Goal: Task Accomplishment & Management: Manage account settings

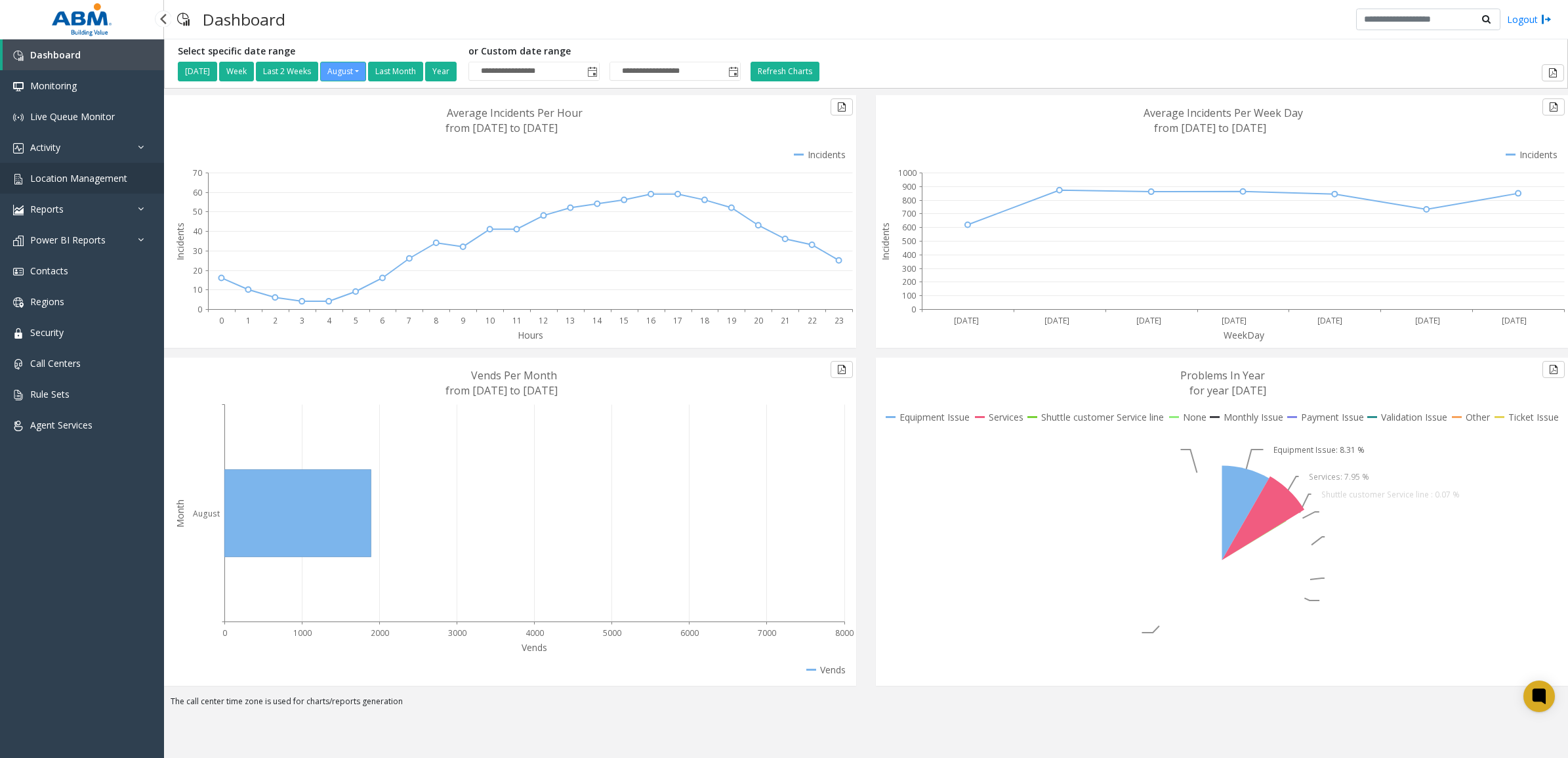
click at [80, 181] on span "Location Management" at bounding box center [79, 178] width 97 height 13
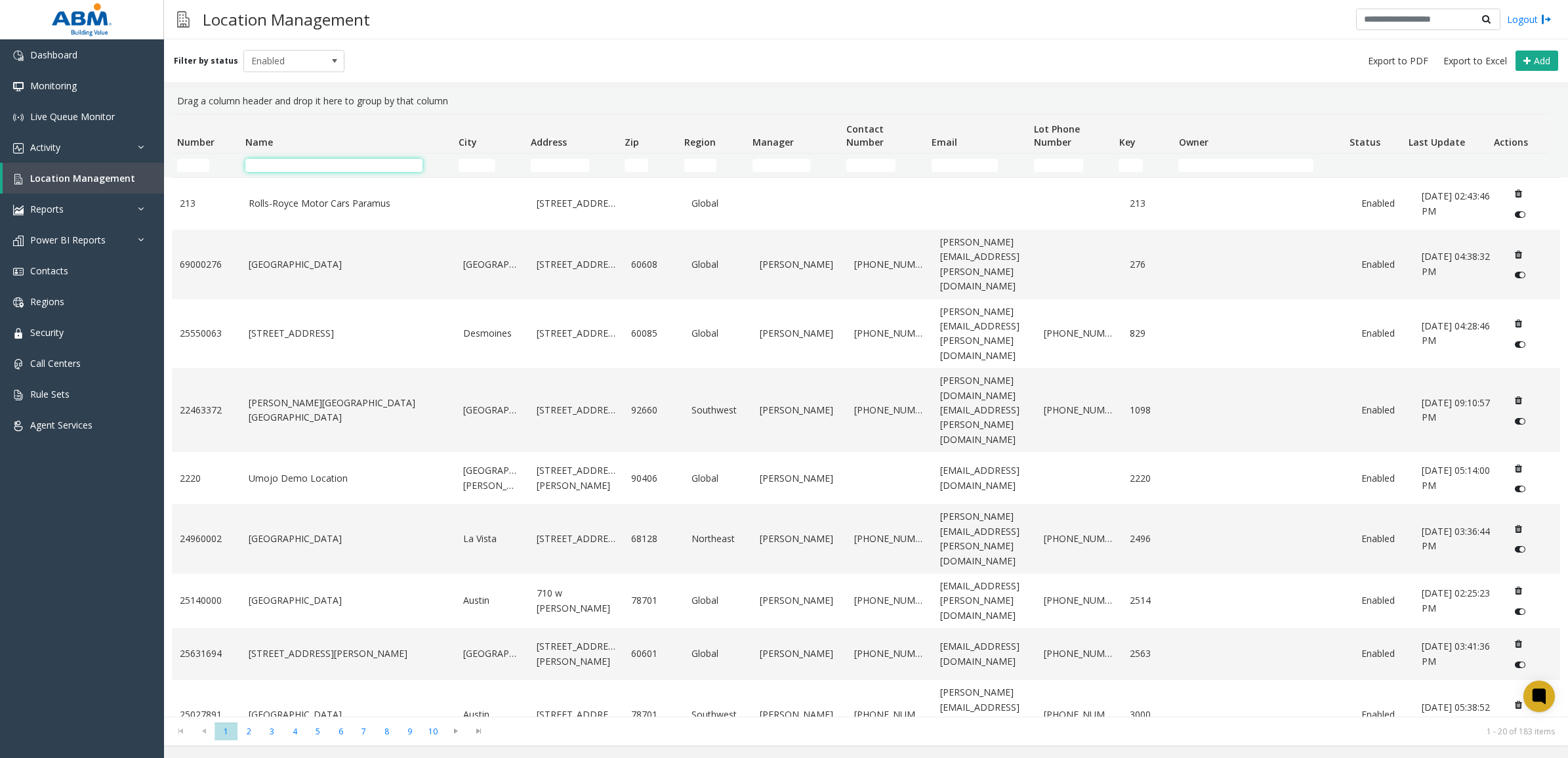
click at [319, 166] on input "Name Filter" at bounding box center [335, 166] width 177 height 14
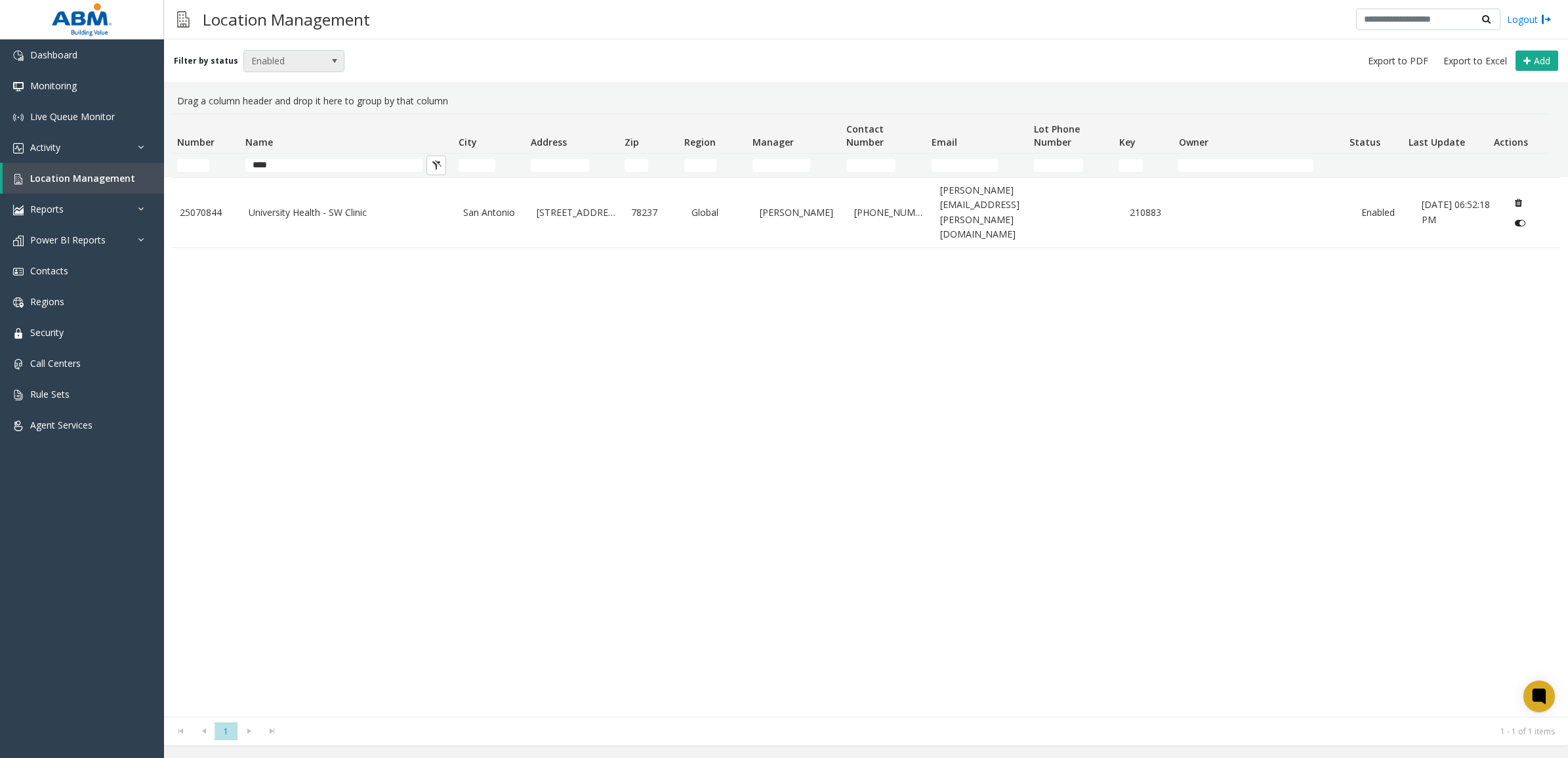
click at [289, 60] on span "Enabled" at bounding box center [284, 61] width 80 height 21
click at [292, 87] on li "All" at bounding box center [288, 82] width 97 height 18
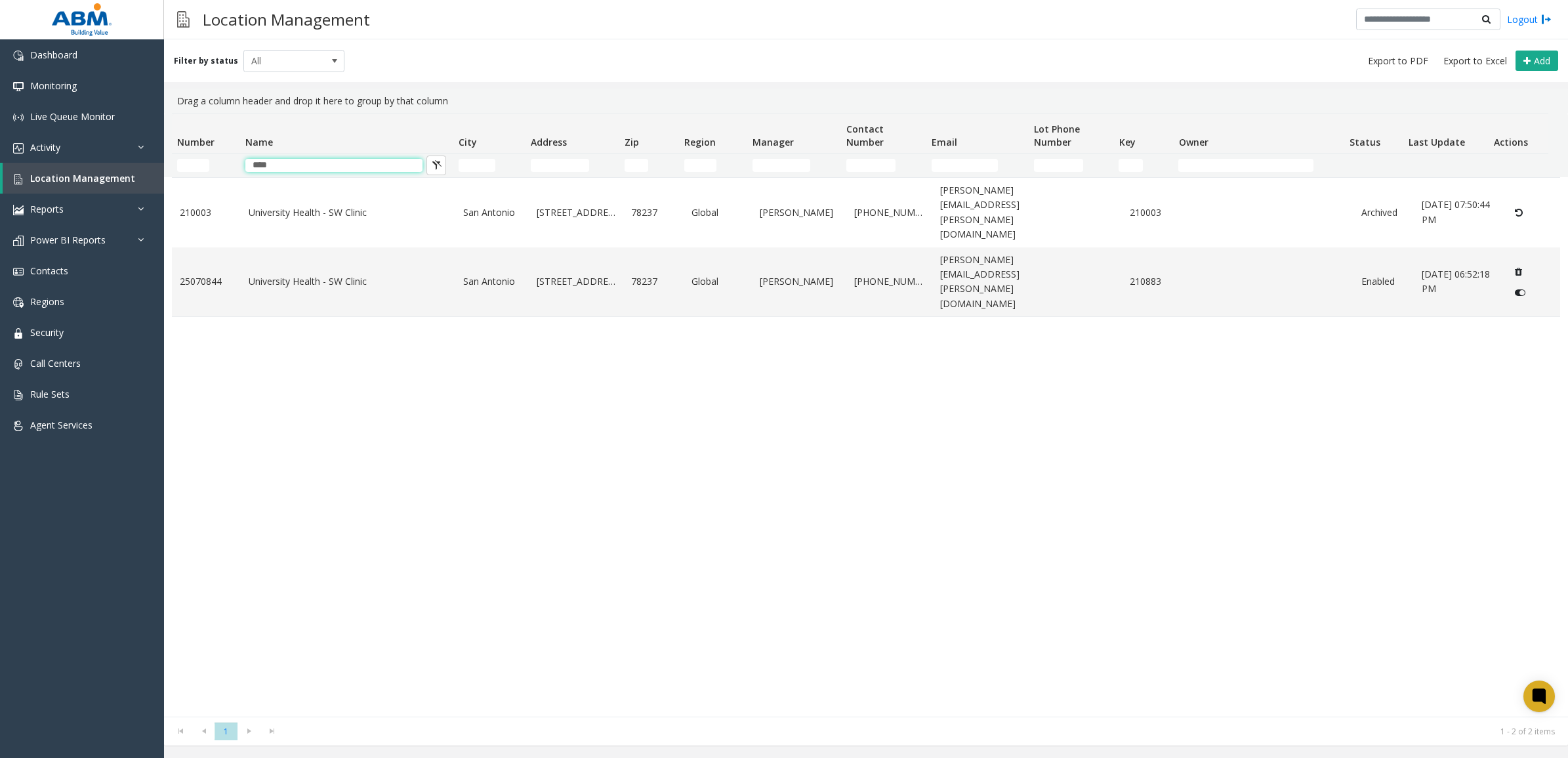
drag, startPoint x: 306, startPoint y: 163, endPoint x: 230, endPoint y: 163, distance: 76.0
click at [230, 163] on tr "****" at bounding box center [861, 166] width 1377 height 24
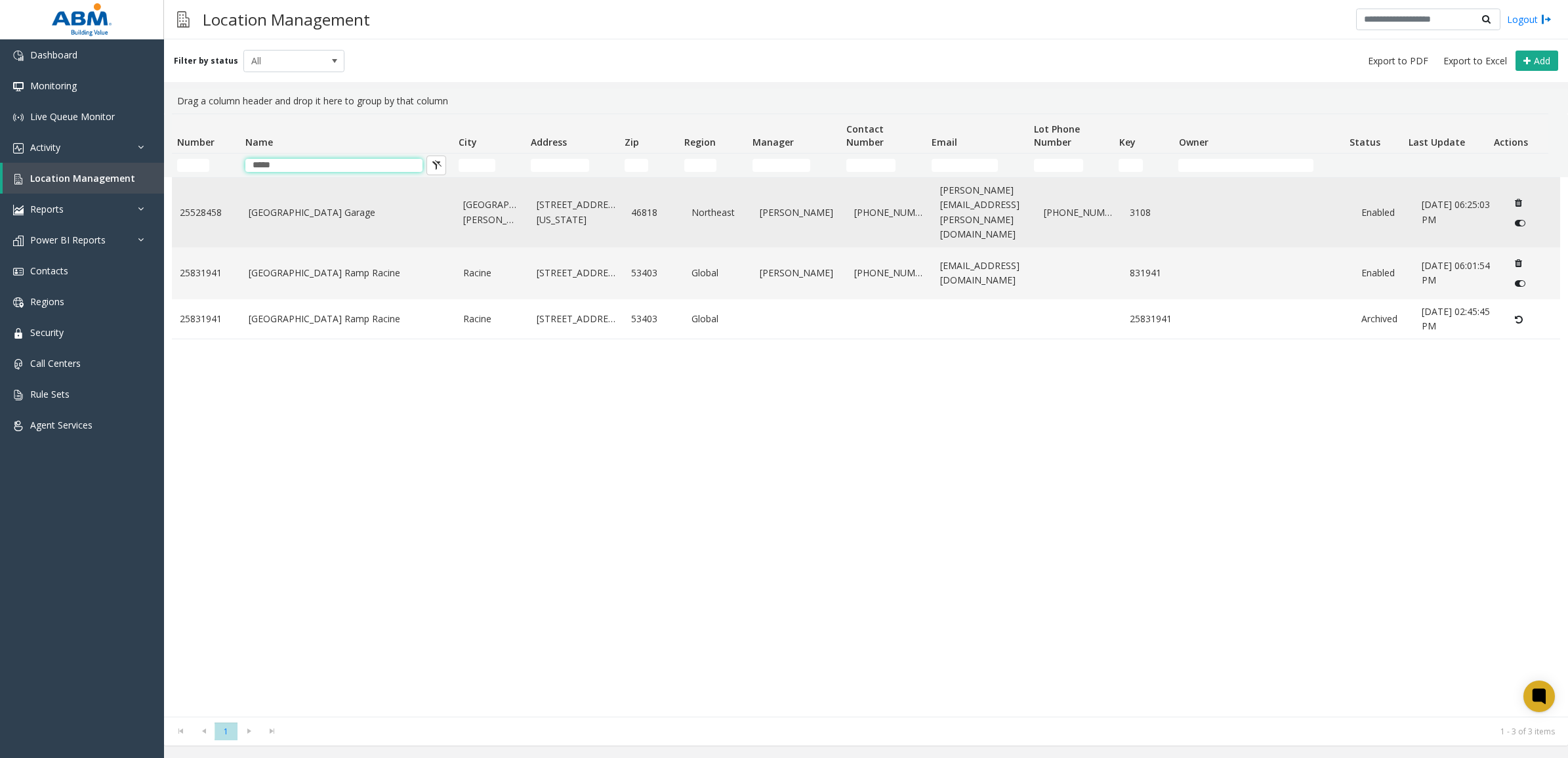
type input "*****"
click at [374, 207] on link "[GEOGRAPHIC_DATA] Garage" at bounding box center [348, 212] width 199 height 14
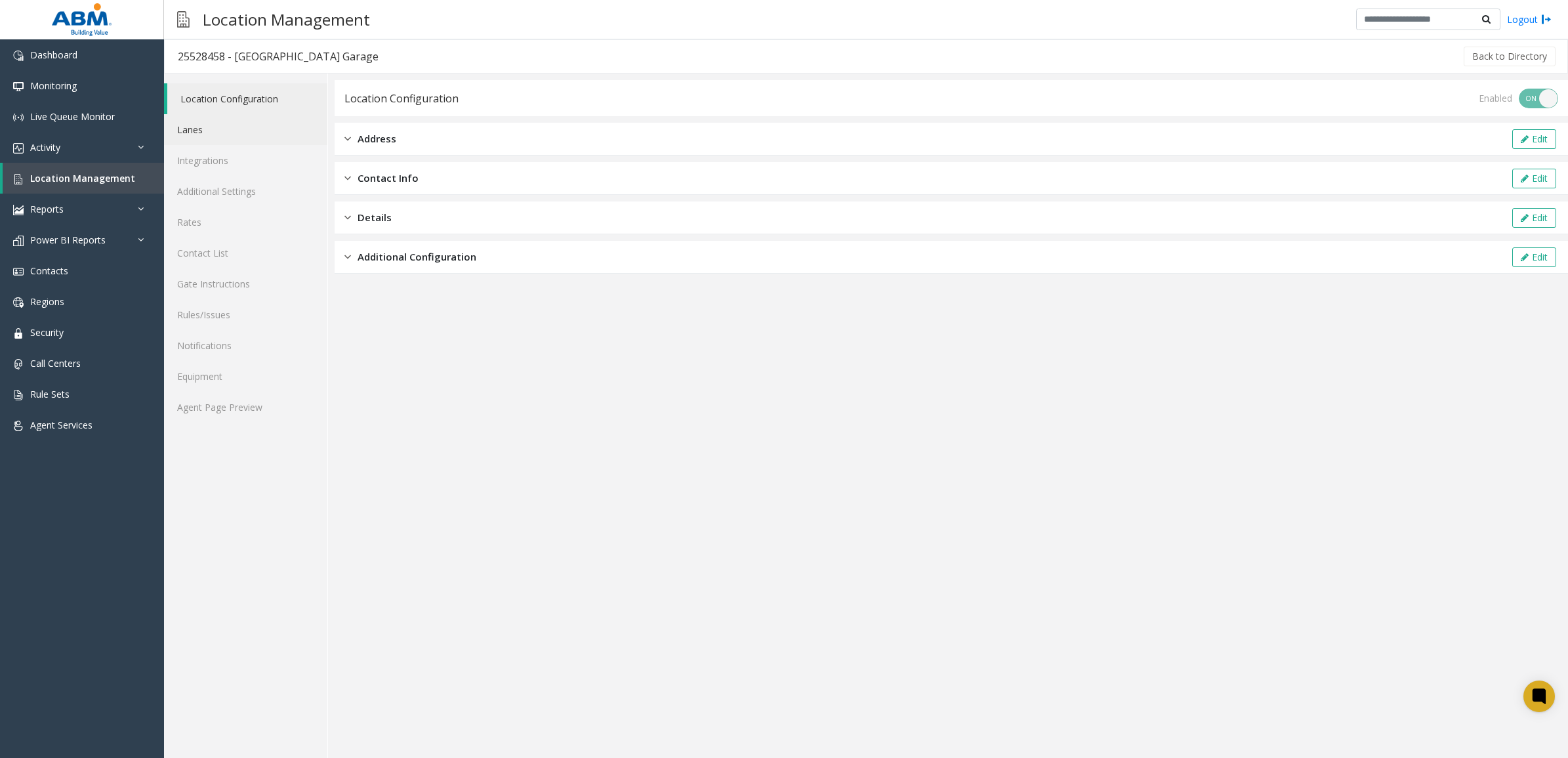
click at [244, 128] on link "Lanes" at bounding box center [245, 129] width 163 height 31
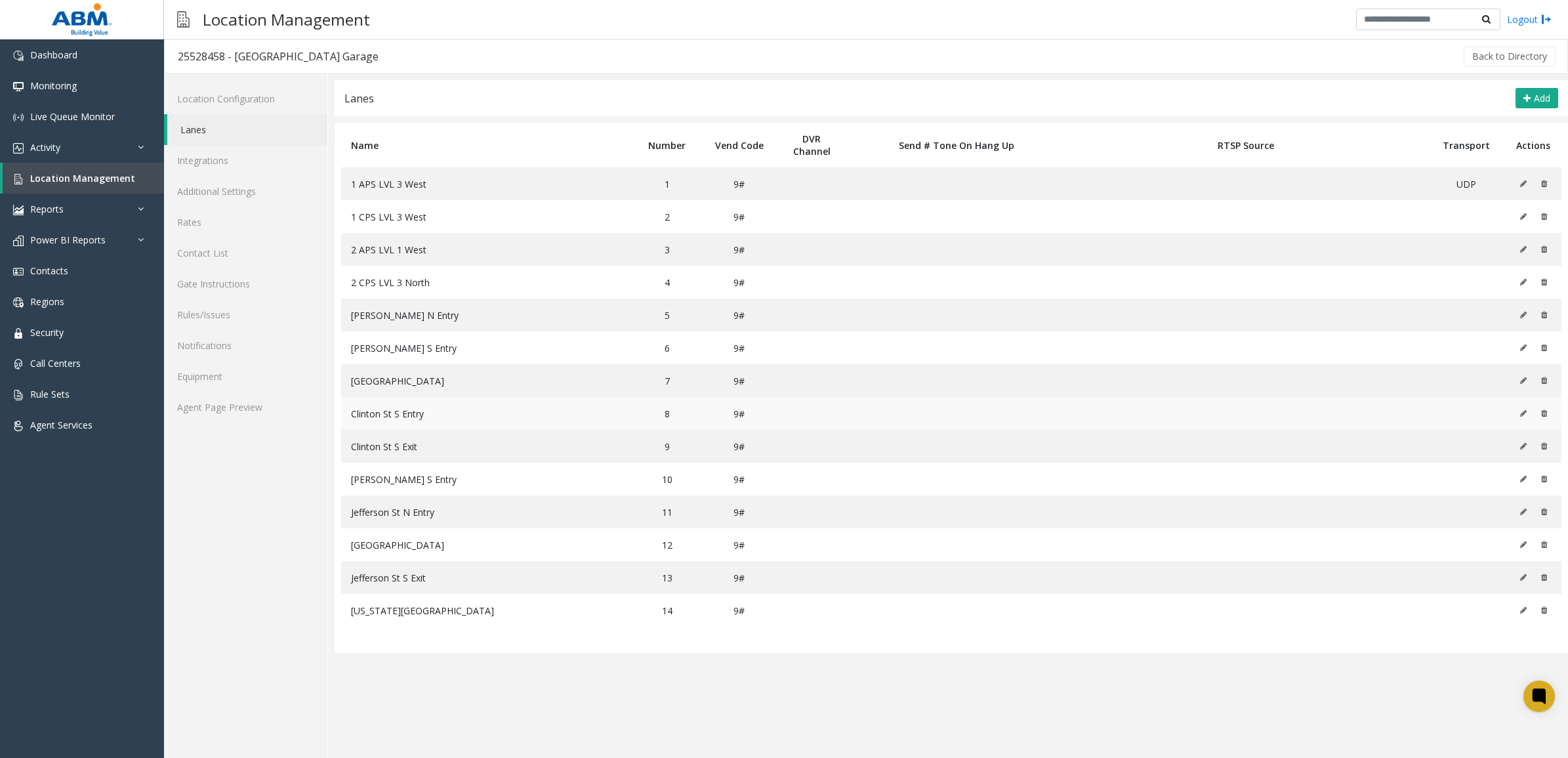
click at [372, 424] on td "Clinton St S Entry" at bounding box center [486, 413] width 290 height 33
click at [61, 178] on span "Location Management" at bounding box center [83, 178] width 105 height 13
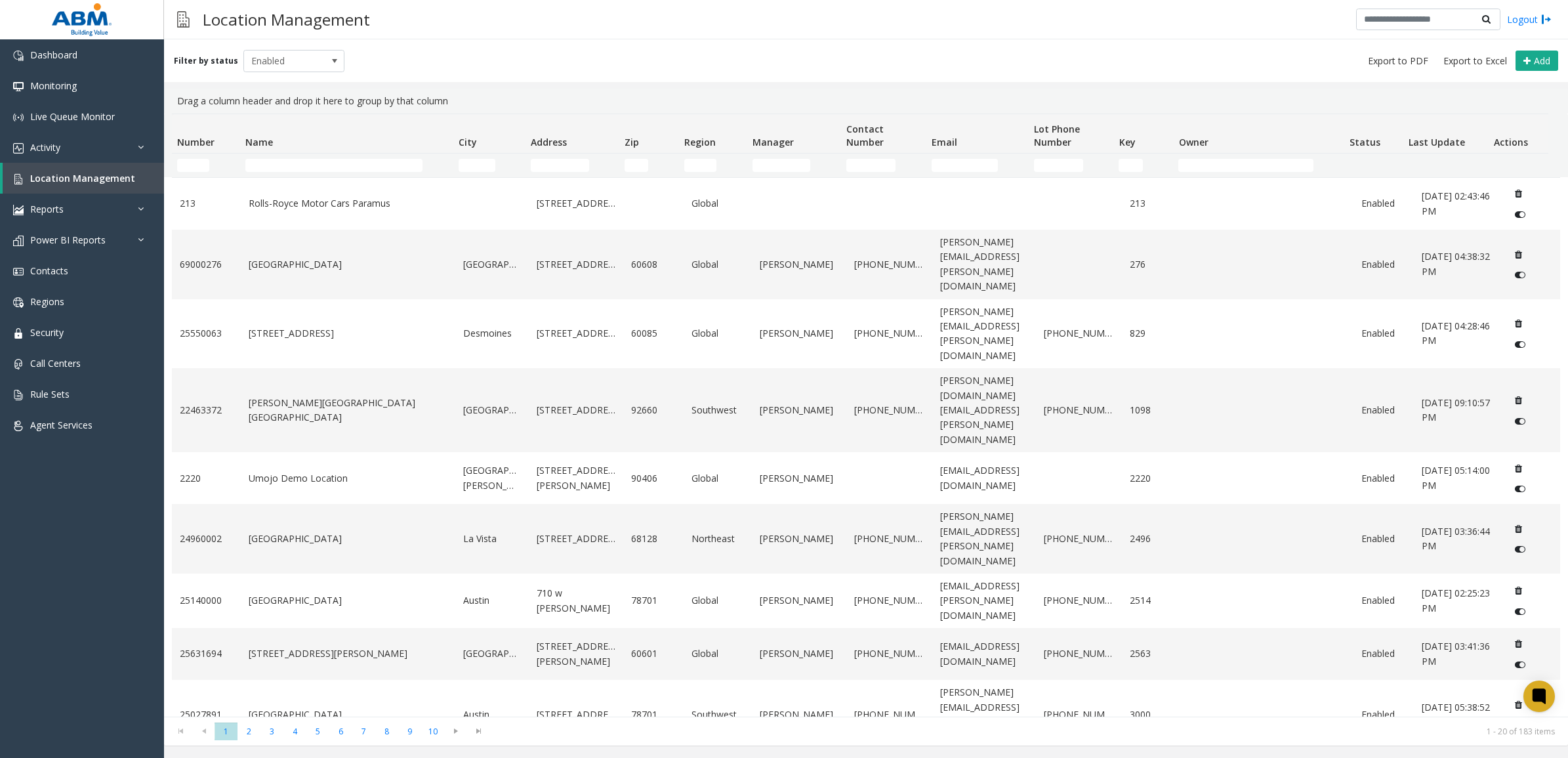
click at [328, 153] on th "Name" at bounding box center [346, 134] width 213 height 40
click at [322, 166] on input "Name Filter" at bounding box center [335, 166] width 177 height 14
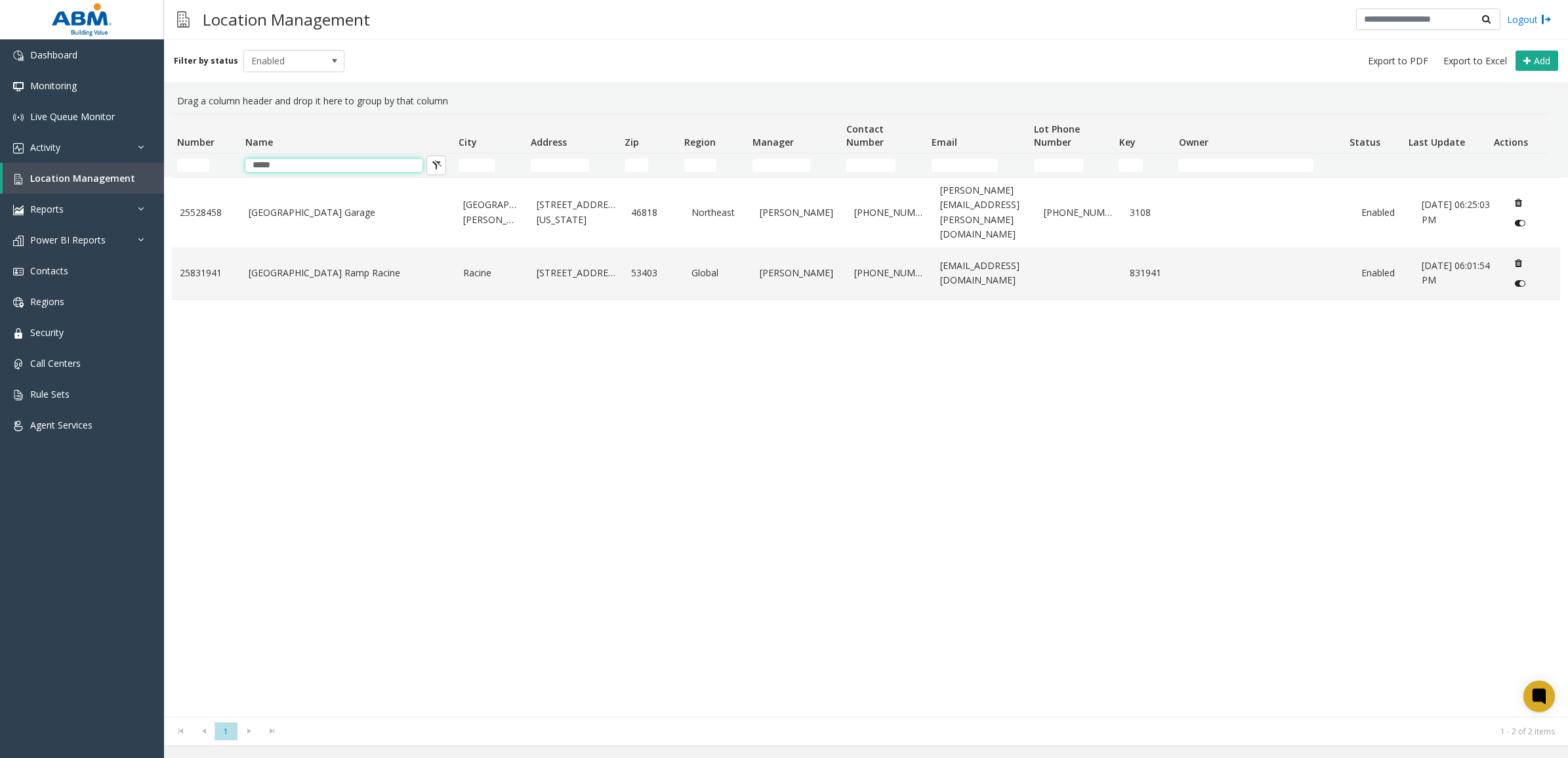
type input "*****"
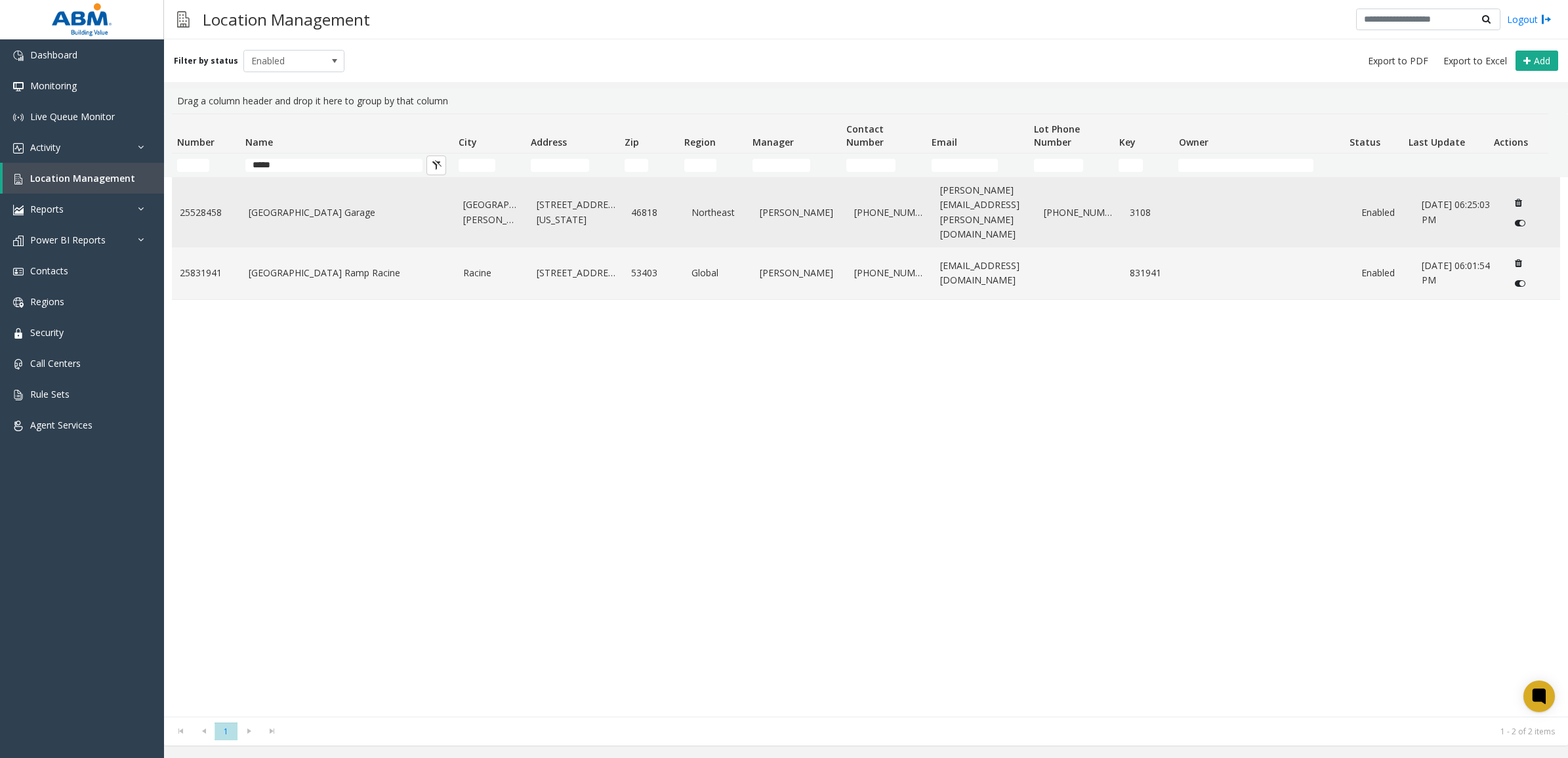
click at [481, 212] on td "[GEOGRAPHIC_DATA][PERSON_NAME]" at bounding box center [492, 213] width 73 height 69
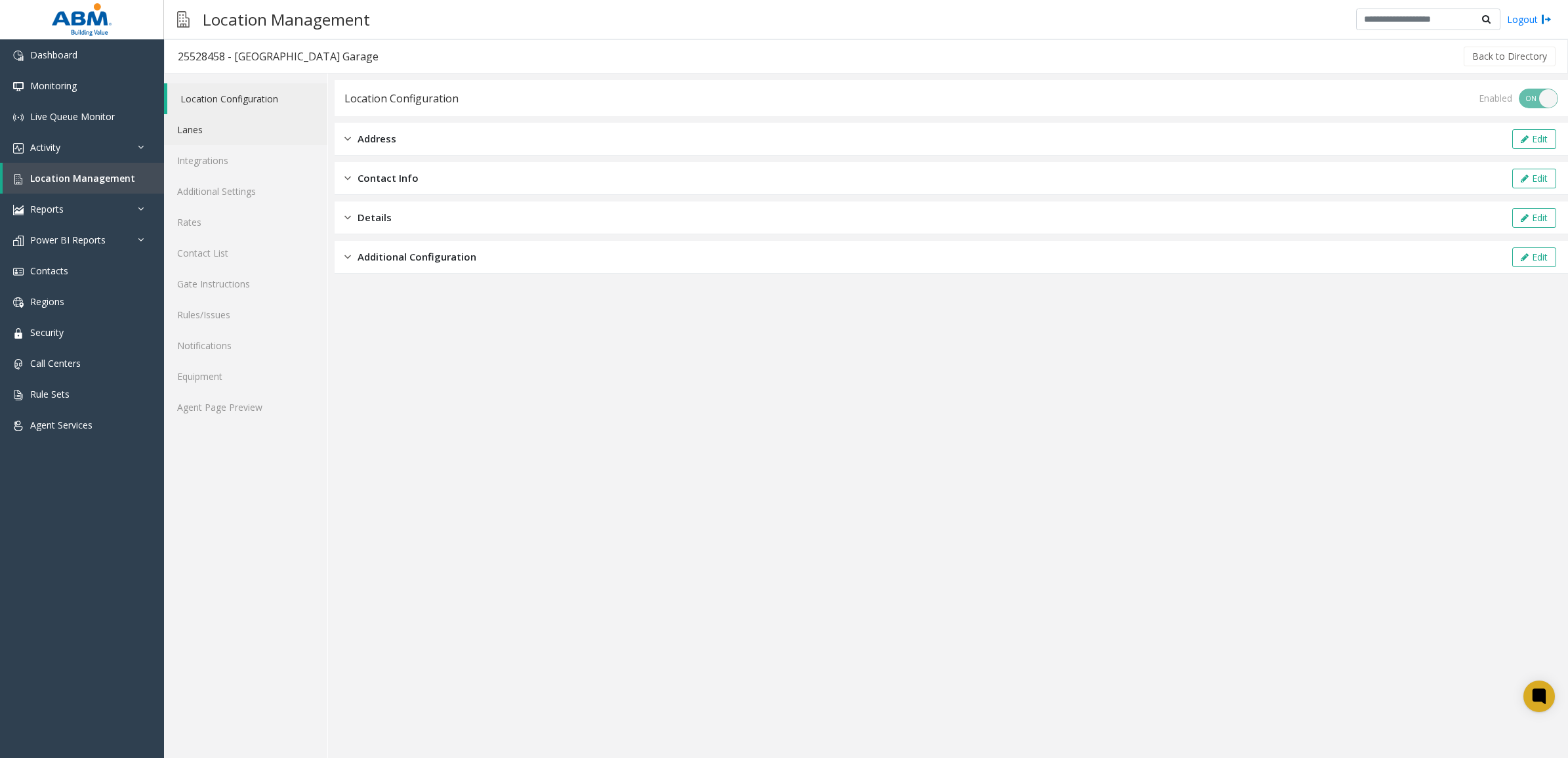
click at [195, 128] on link "Lanes" at bounding box center [245, 129] width 163 height 31
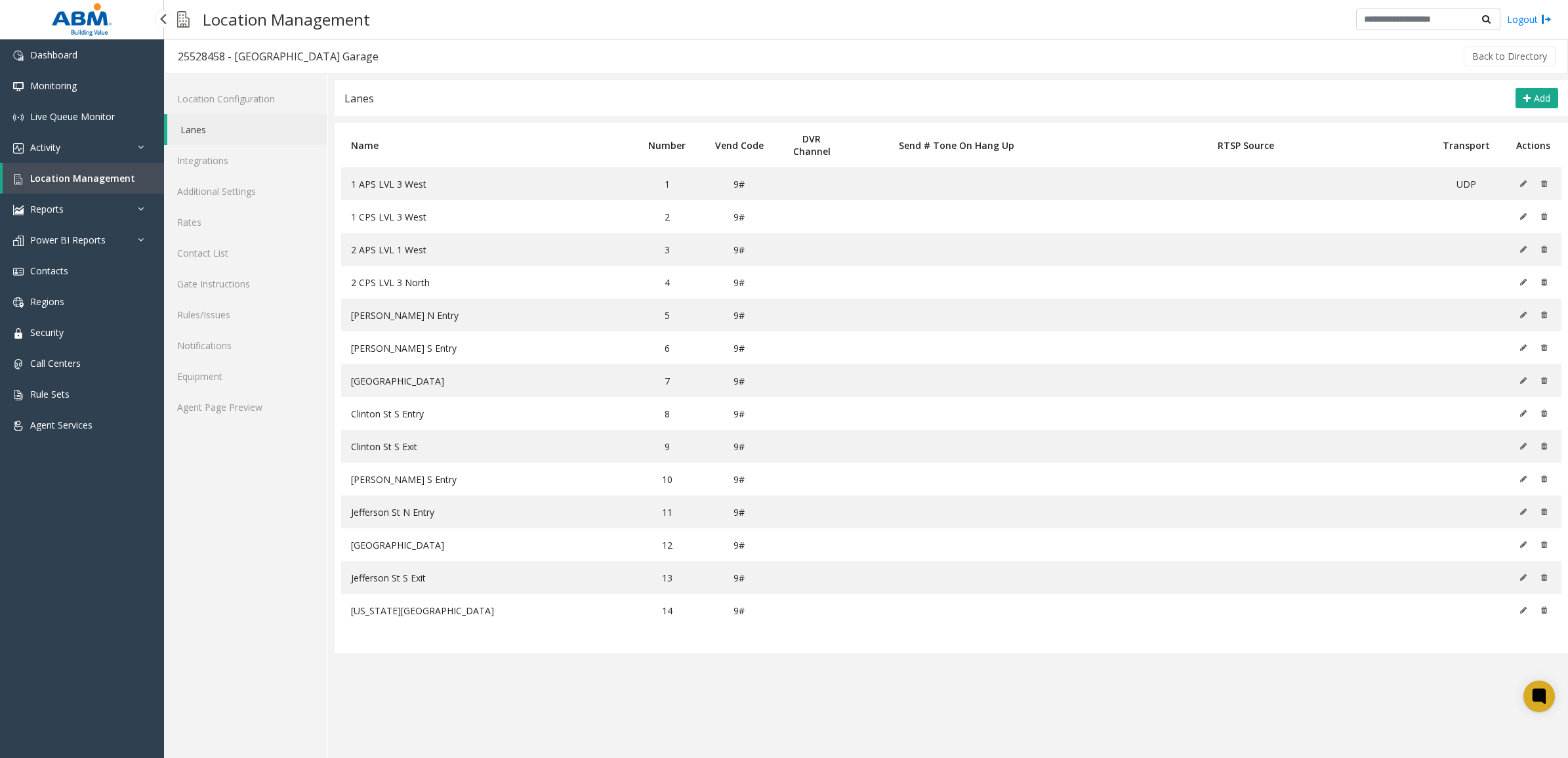
click at [108, 175] on span "Location Management" at bounding box center [83, 178] width 105 height 13
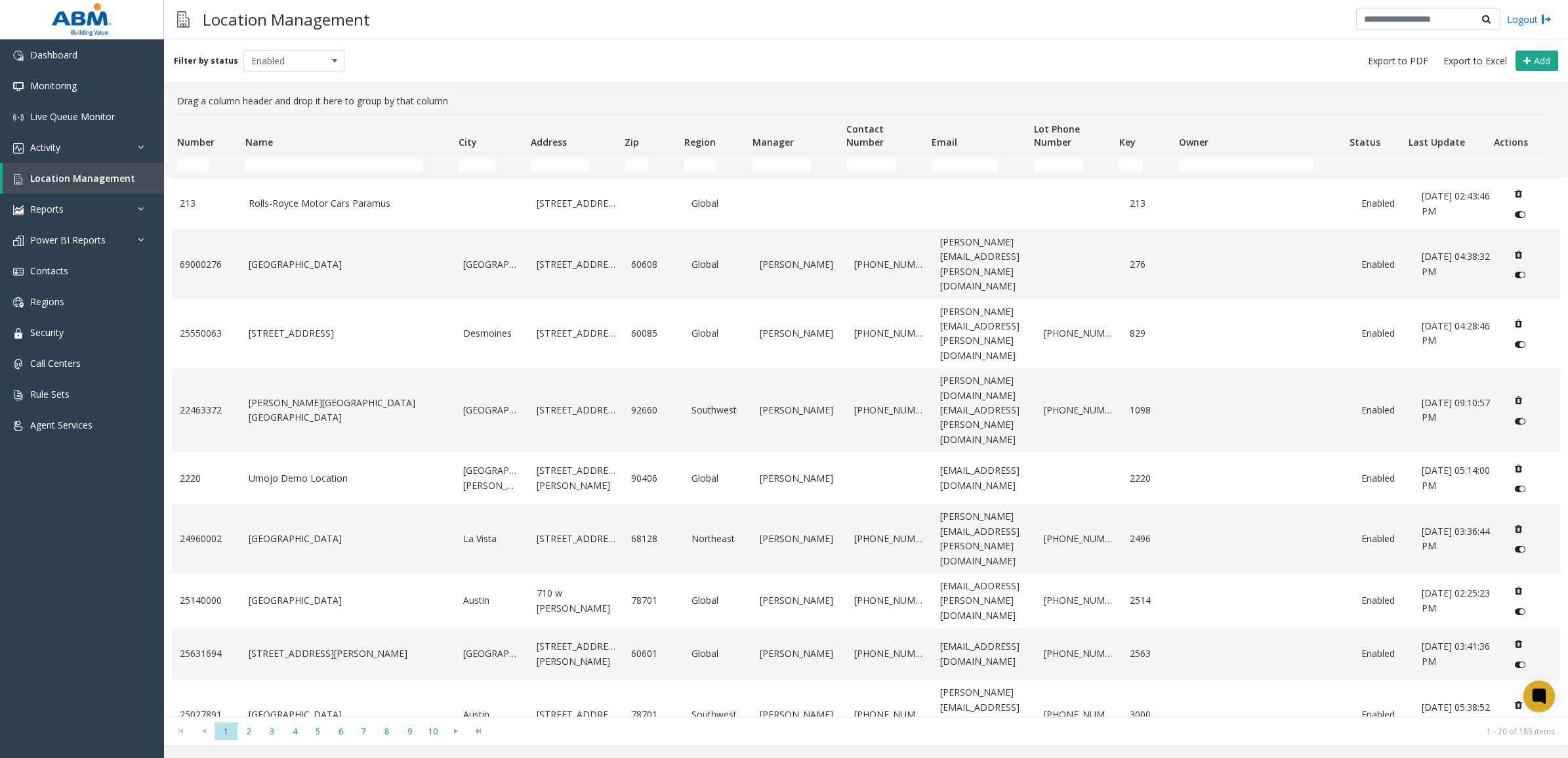
click at [301, 155] on td "Name Filter" at bounding box center [346, 166] width 213 height 24
click at [301, 161] on input "Name Filter" at bounding box center [335, 166] width 177 height 14
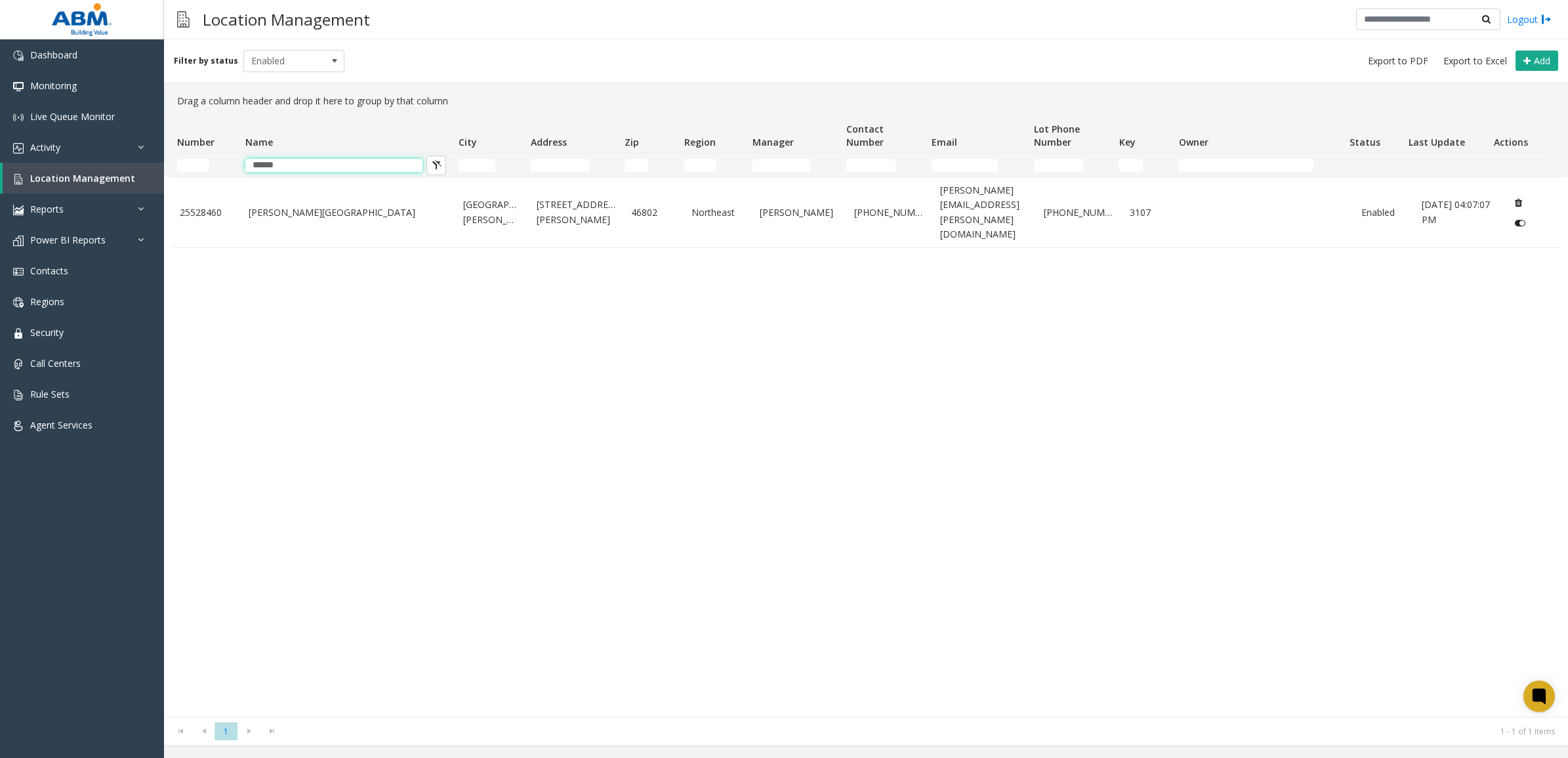
type input "******"
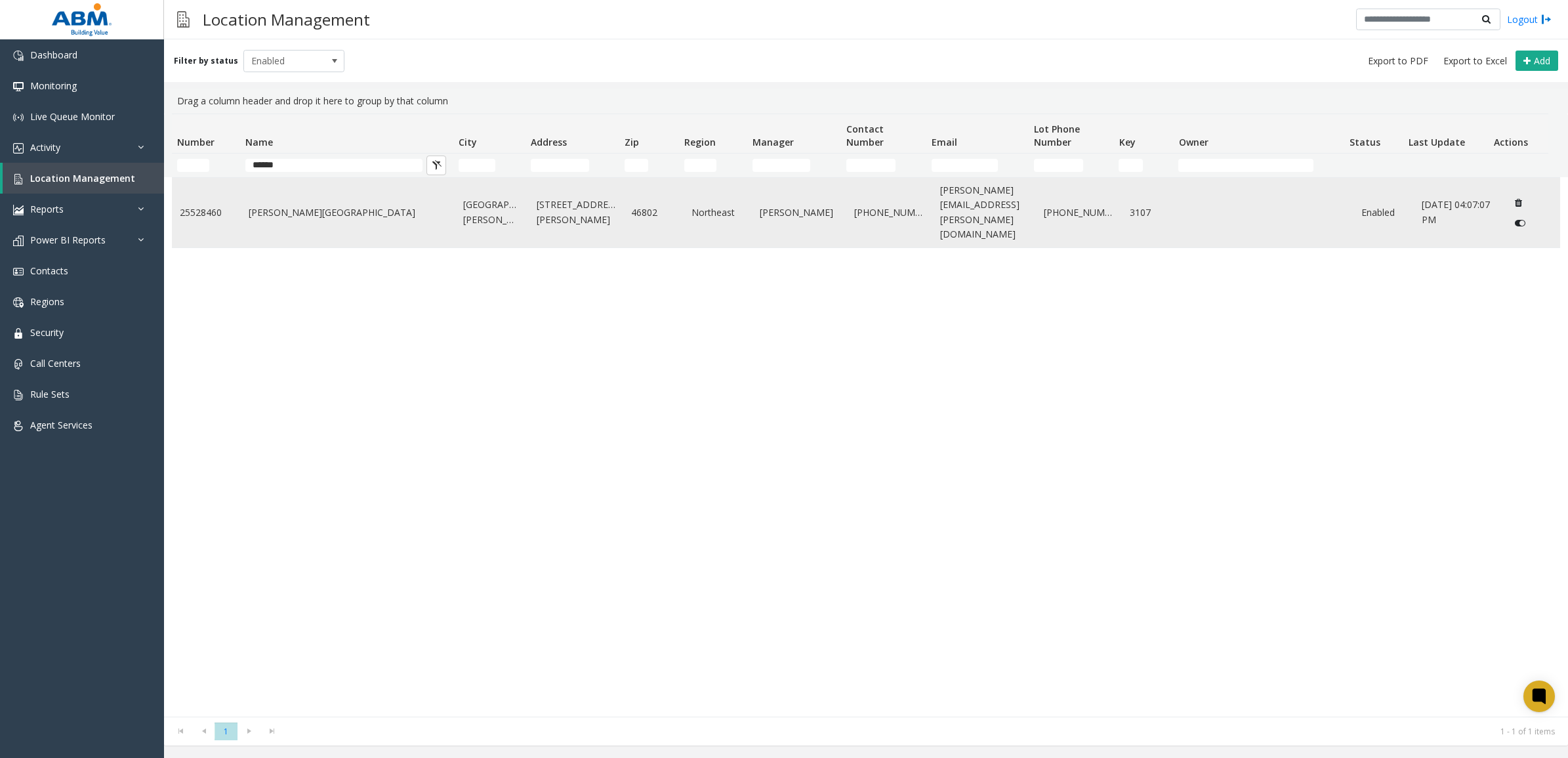
click at [520, 212] on td "[GEOGRAPHIC_DATA][PERSON_NAME]" at bounding box center [492, 213] width 73 height 69
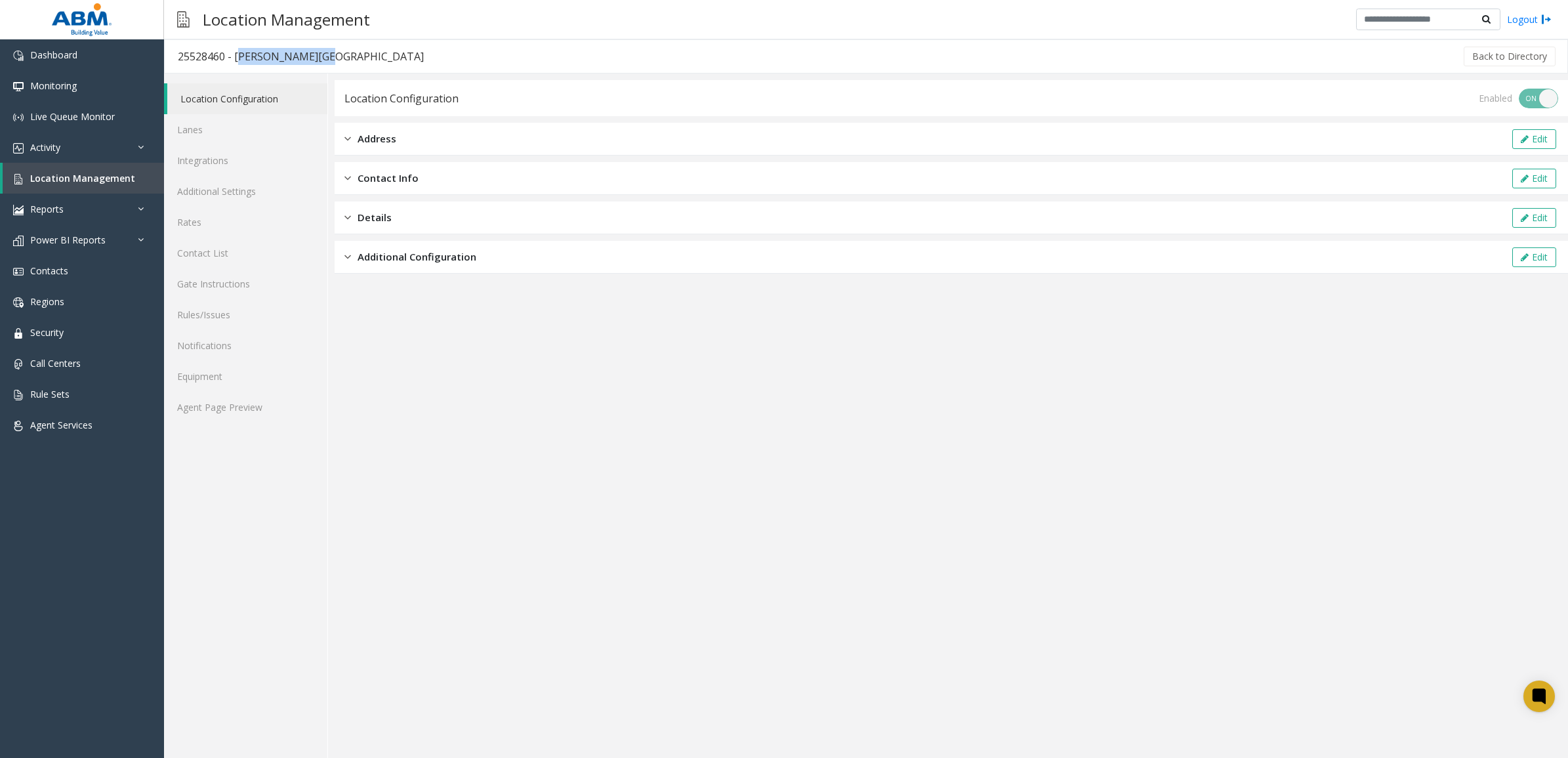
drag, startPoint x: 315, startPoint y: 57, endPoint x: 237, endPoint y: 60, distance: 78.1
click at [237, 60] on div "25528460 - [PERSON_NAME][GEOGRAPHIC_DATA]" at bounding box center [301, 57] width 246 height 17
copy div "[PERSON_NAME][GEOGRAPHIC_DATA]"
click at [444, 141] on div "Address Edit" at bounding box center [951, 139] width 1233 height 33
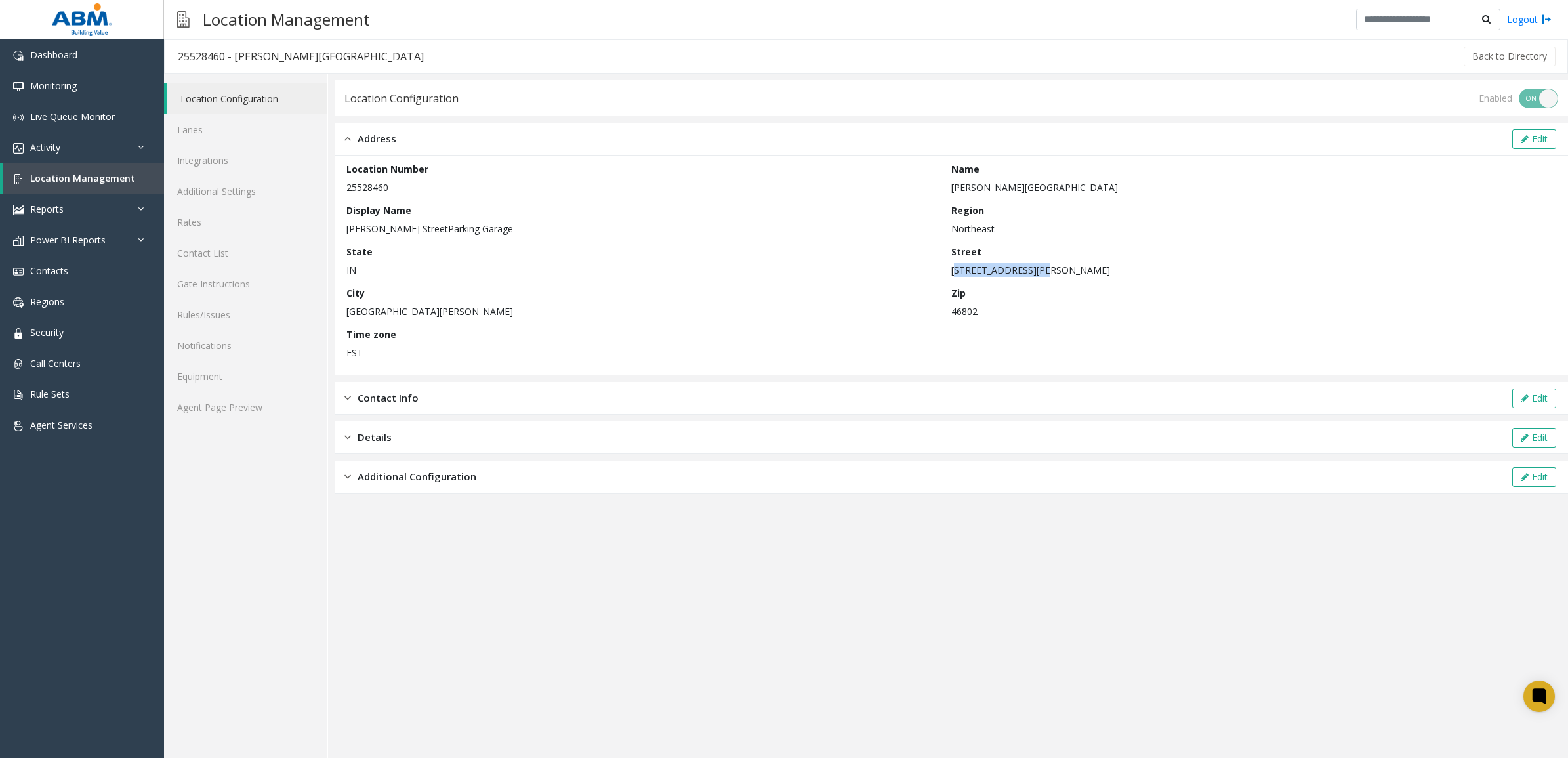
drag, startPoint x: 1042, startPoint y: 266, endPoint x: 952, endPoint y: 274, distance: 90.4
click at [952, 274] on p "[STREET_ADDRESS][PERSON_NAME]" at bounding box center [1250, 270] width 598 height 14
copy p "[STREET_ADDRESS][PERSON_NAME]"
click at [238, 129] on link "Lanes" at bounding box center [245, 129] width 163 height 31
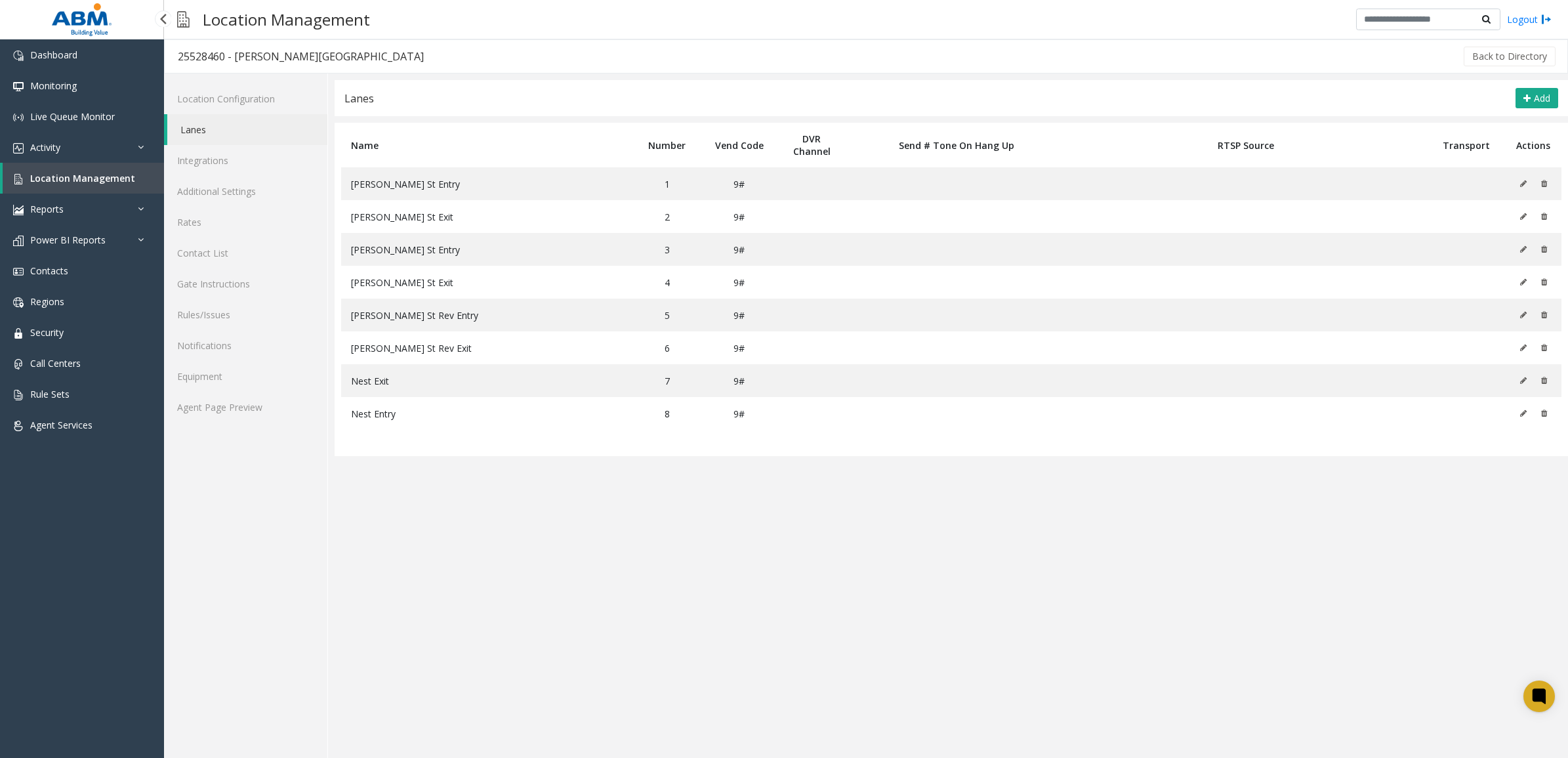
click at [96, 172] on span "Location Management" at bounding box center [83, 178] width 105 height 13
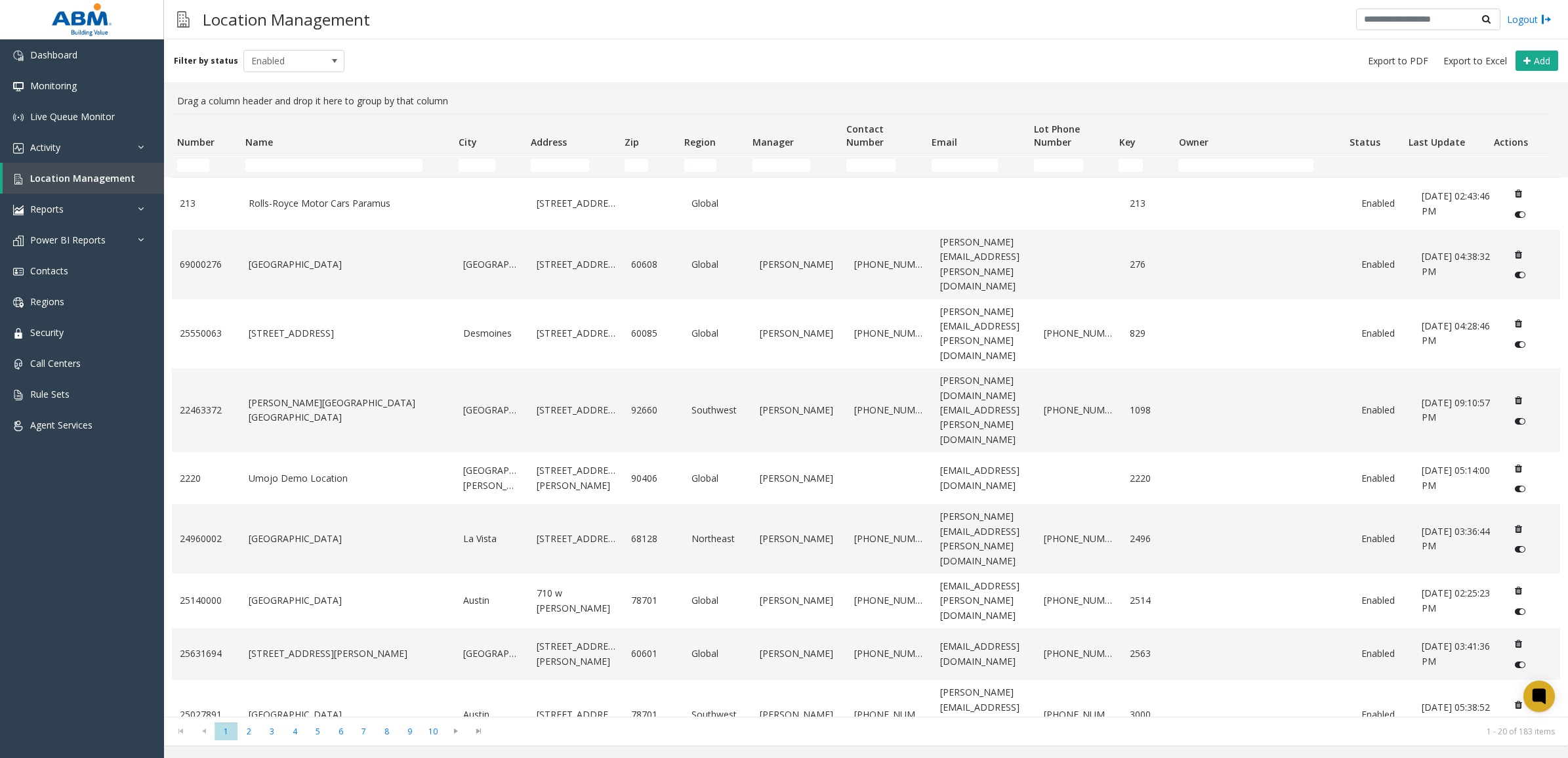
click at [280, 156] on td "Name Filter" at bounding box center [346, 166] width 213 height 24
click at [282, 161] on input "Name Filter" at bounding box center [335, 166] width 177 height 14
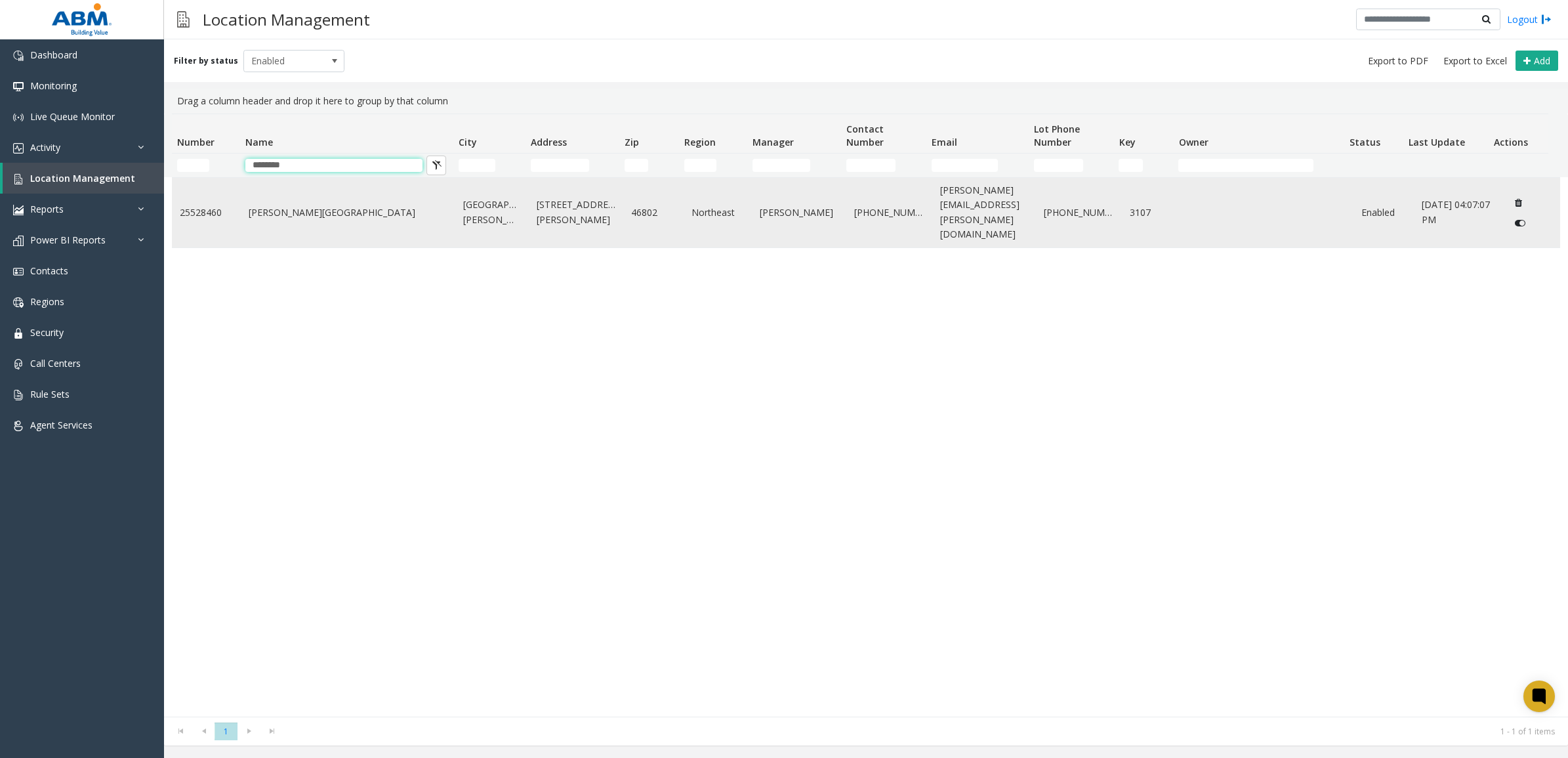
type input "********"
click at [291, 208] on link "[PERSON_NAME][GEOGRAPHIC_DATA]" at bounding box center [348, 212] width 199 height 14
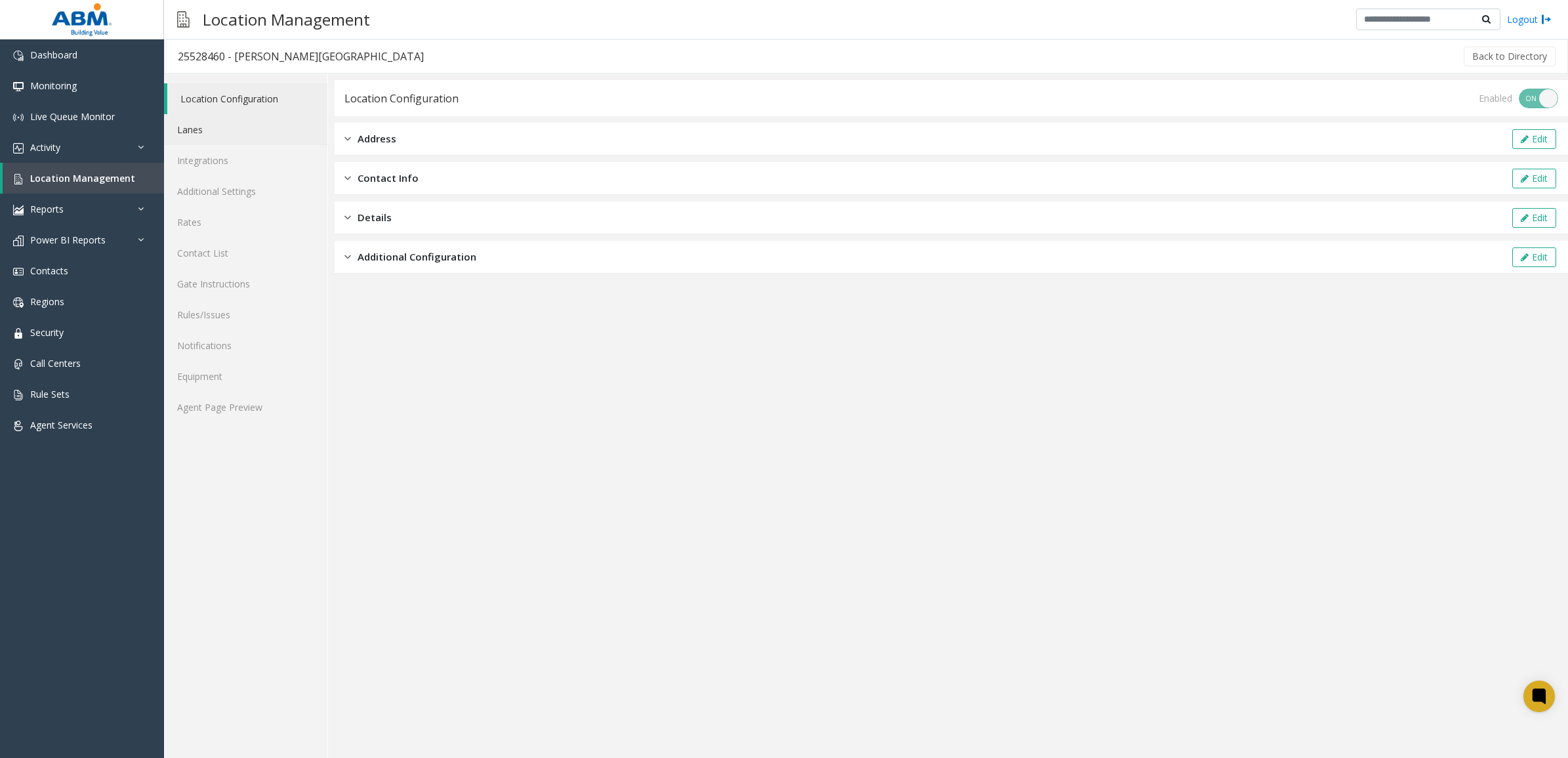
click at [222, 123] on link "Lanes" at bounding box center [245, 129] width 163 height 31
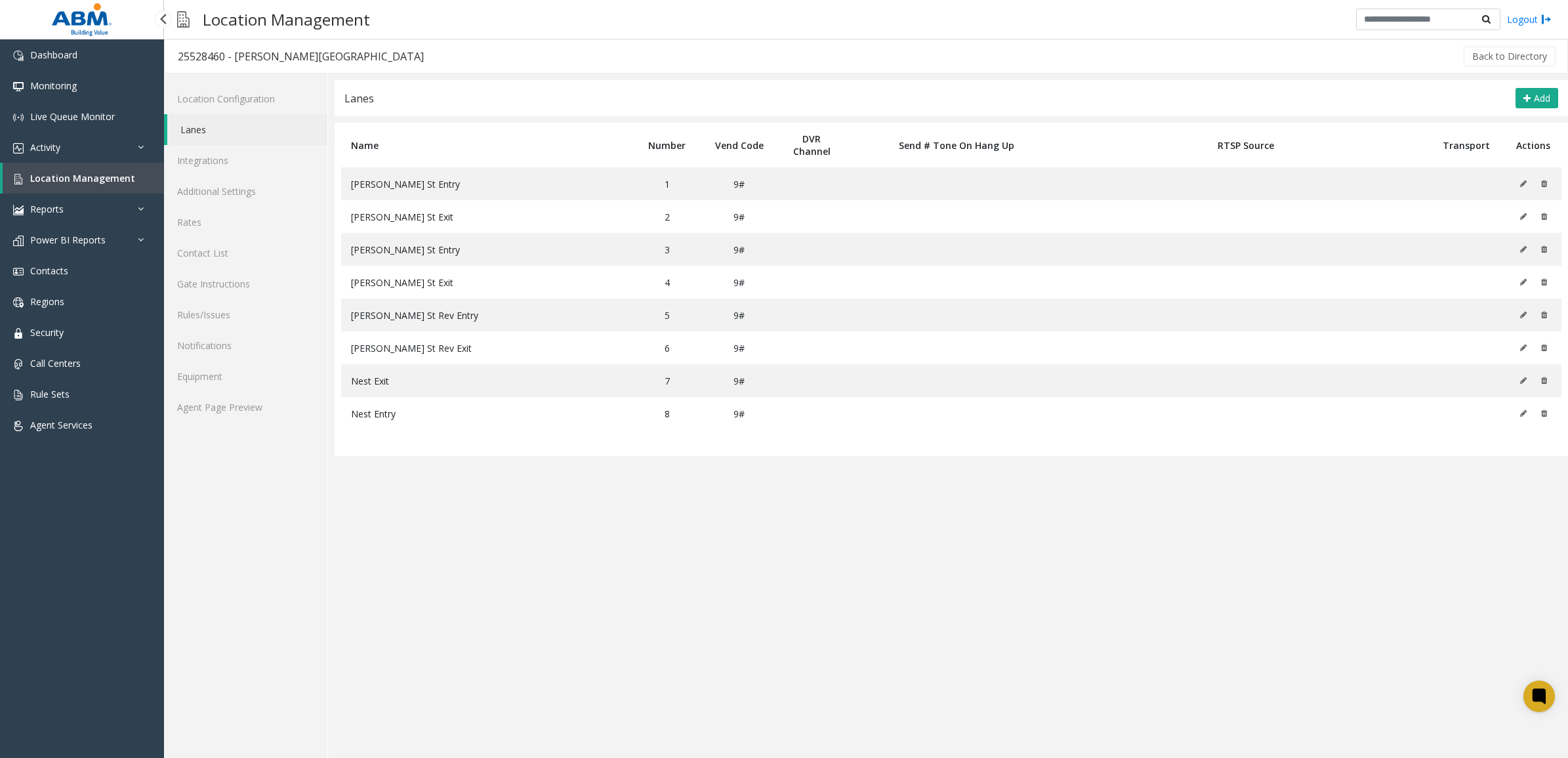
click at [120, 181] on span "Location Management" at bounding box center [83, 178] width 105 height 13
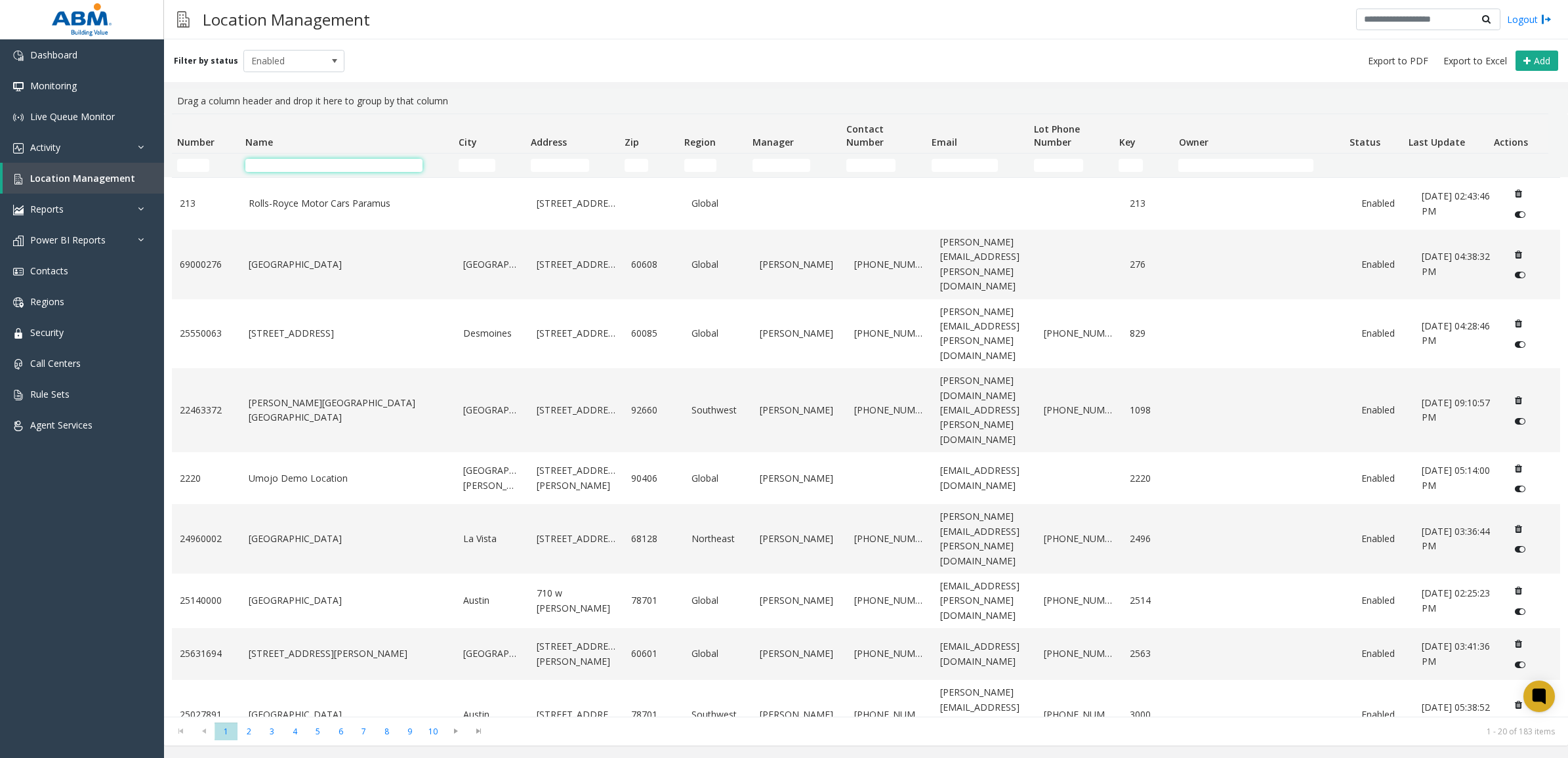
click at [324, 165] on input "Name Filter" at bounding box center [335, 166] width 177 height 14
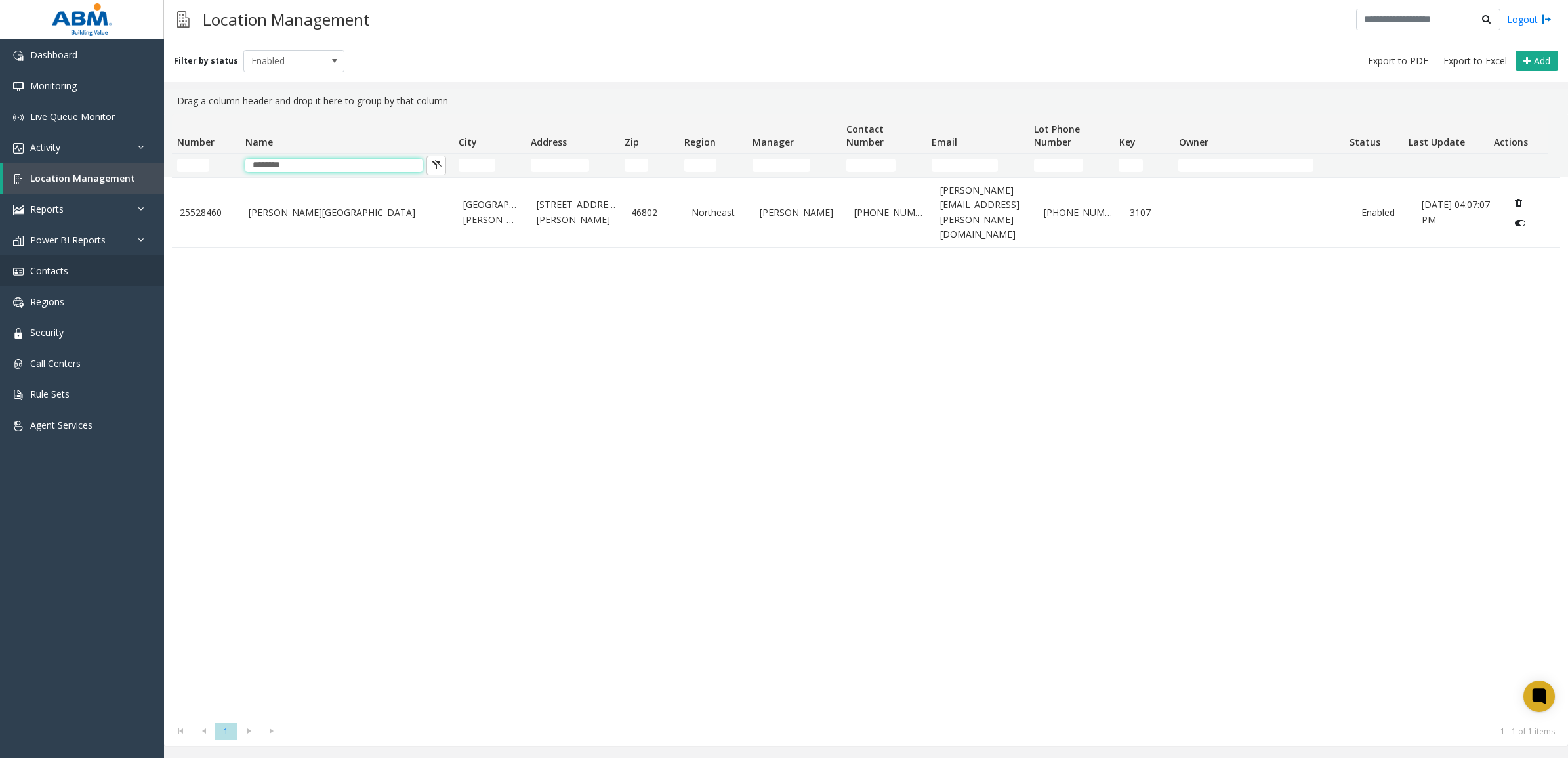
type input "********"
drag, startPoint x: 318, startPoint y: 163, endPoint x: 218, endPoint y: 152, distance: 100.6
click at [218, 152] on thead "Number Name City Address Zip Region Manager Contact Number Email Lot Phone Numb…" at bounding box center [861, 145] width 1377 height 63
click at [469, 162] on input "City Filter" at bounding box center [476, 166] width 36 height 14
drag, startPoint x: 286, startPoint y: 157, endPoint x: 143, endPoint y: 162, distance: 143.1
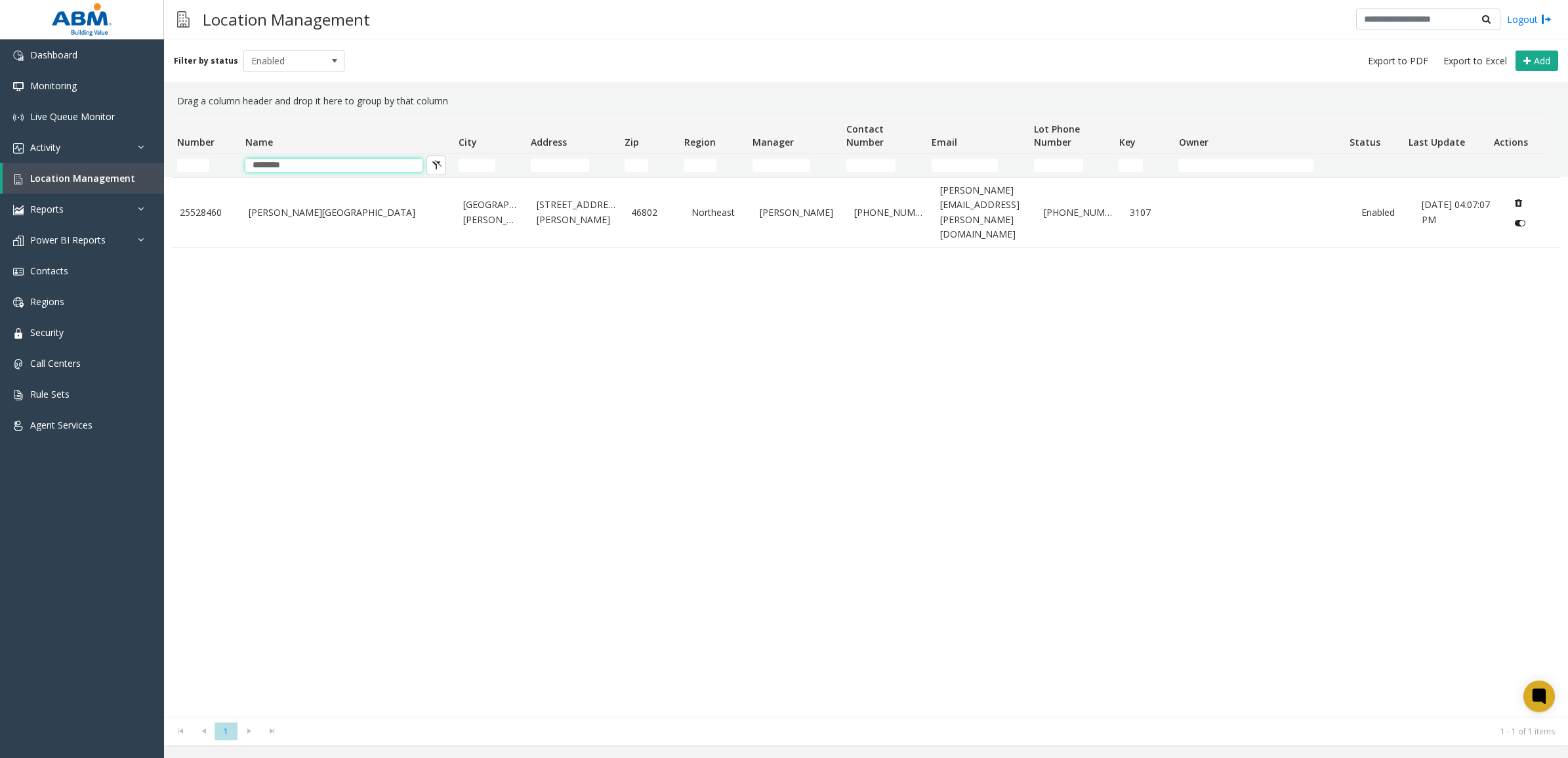
click at [134, 162] on app-root "Dashboard Monitoring Live Queue Monitor Activity Daily Activity Lane Activity A…" at bounding box center [784, 379] width 1568 height 758
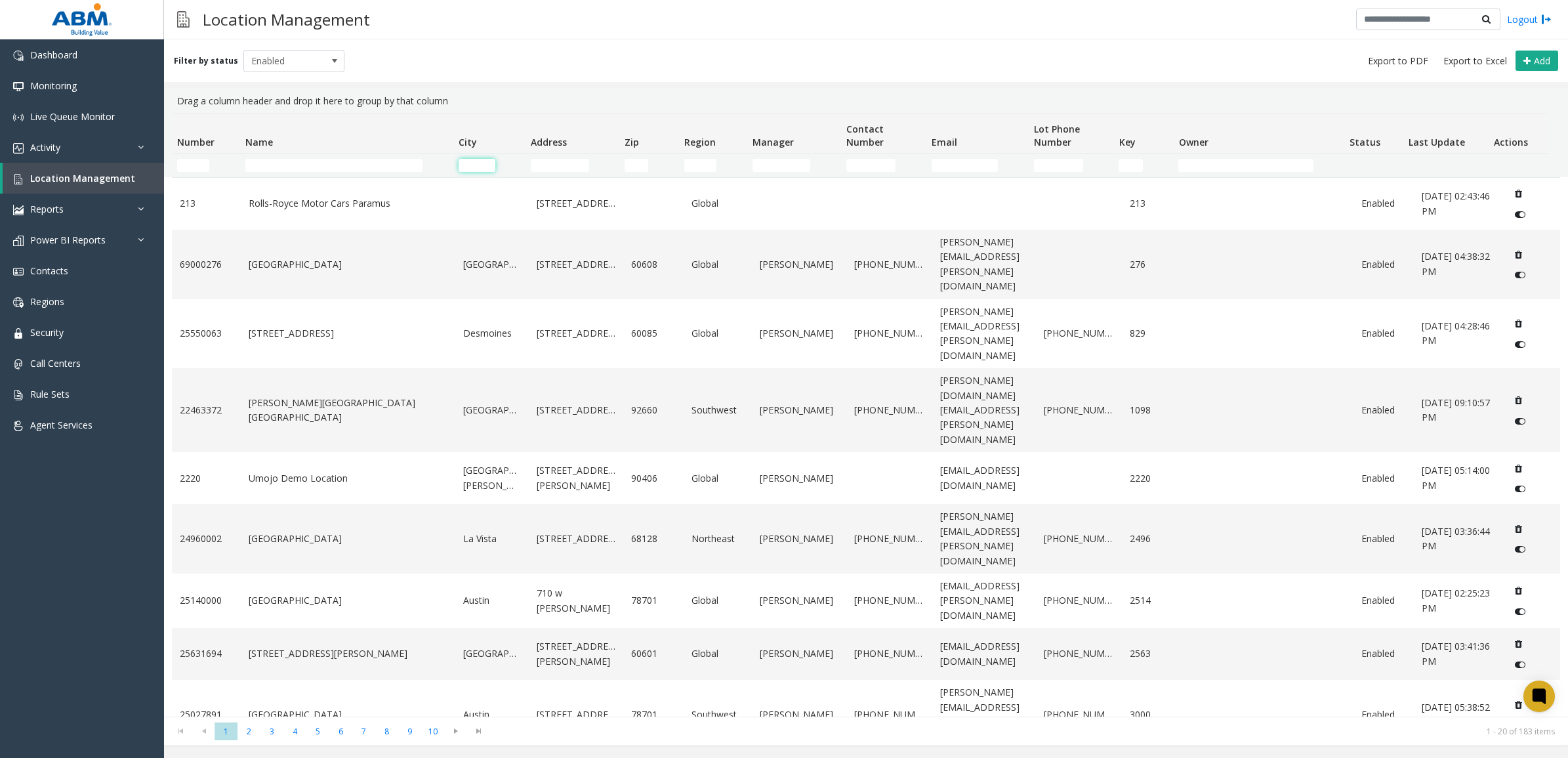
click at [474, 162] on input "City Filter" at bounding box center [476, 166] width 36 height 14
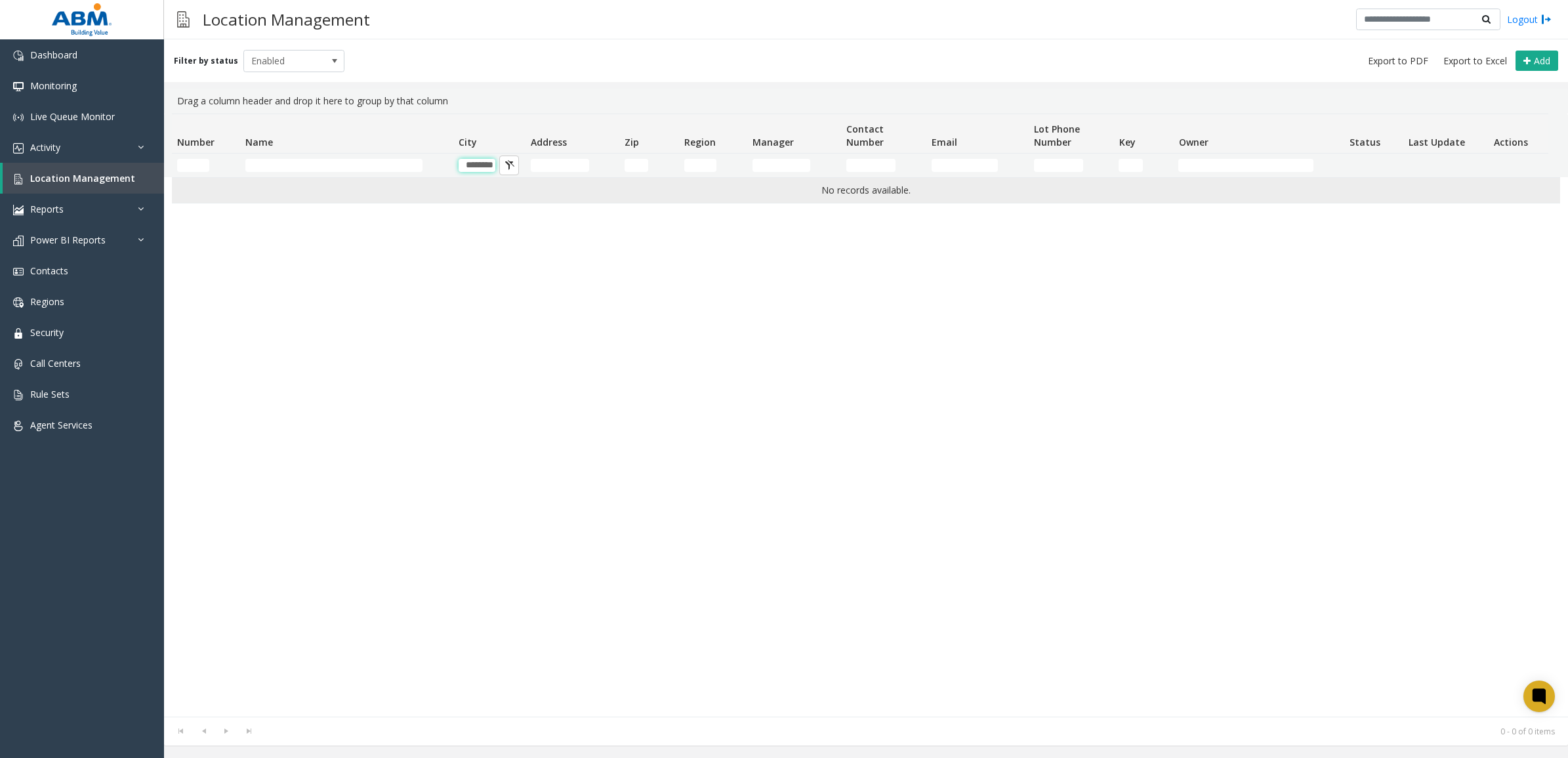
scroll to position [0, 3]
drag, startPoint x: 474, startPoint y: 169, endPoint x: 632, endPoint y: 190, distance: 159.4
click at [631, 190] on div "Number Name City Address Zip Region Manager Contact Number Email Lot Phone Numb…" at bounding box center [866, 415] width 1404 height 603
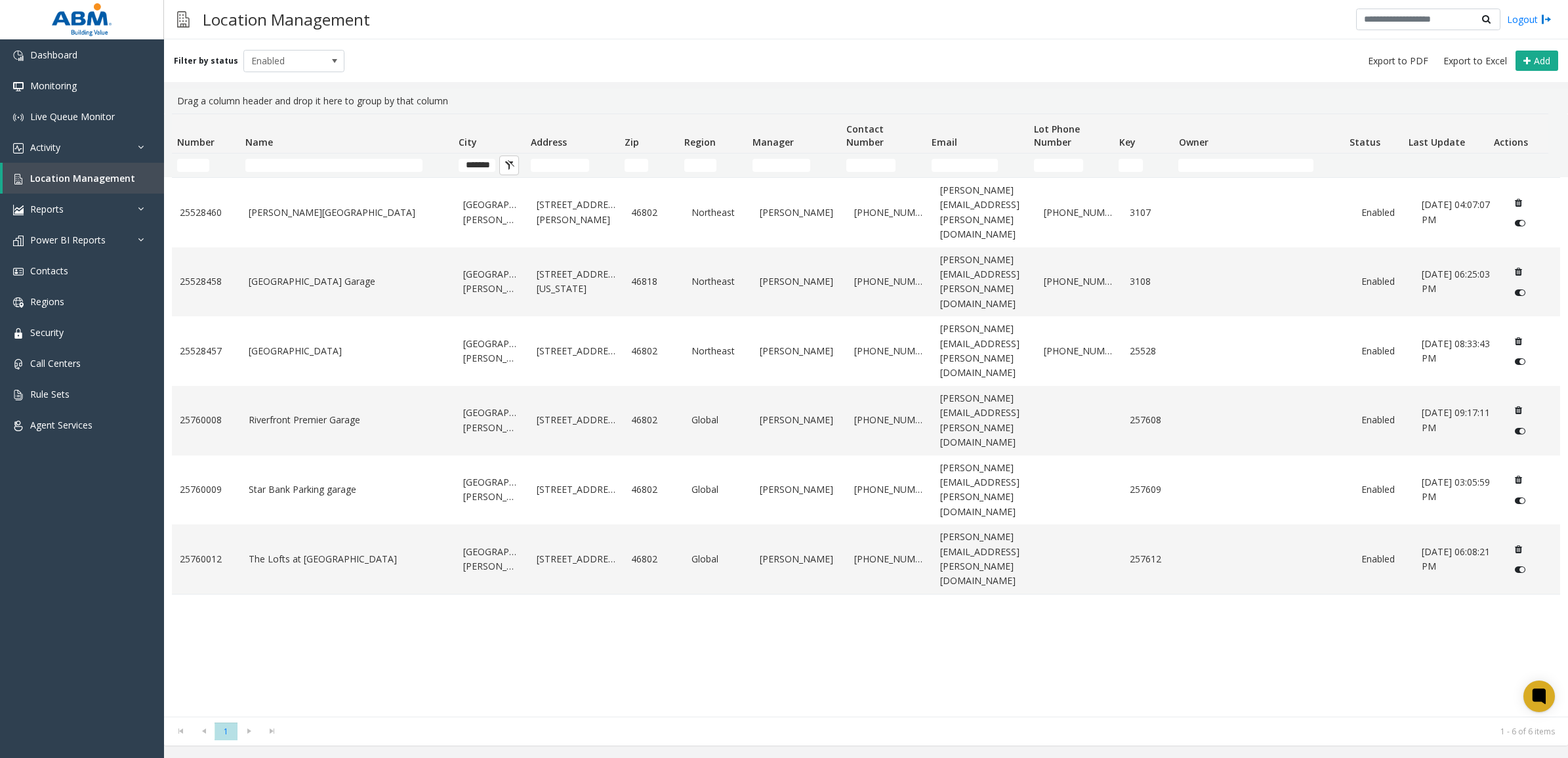
click at [578, 575] on div "25528460 [PERSON_NAME][GEOGRAPHIC_DATA][PERSON_NAME] [STREET_ADDRESS][PERSON_NA…" at bounding box center [867, 447] width 1389 height 540
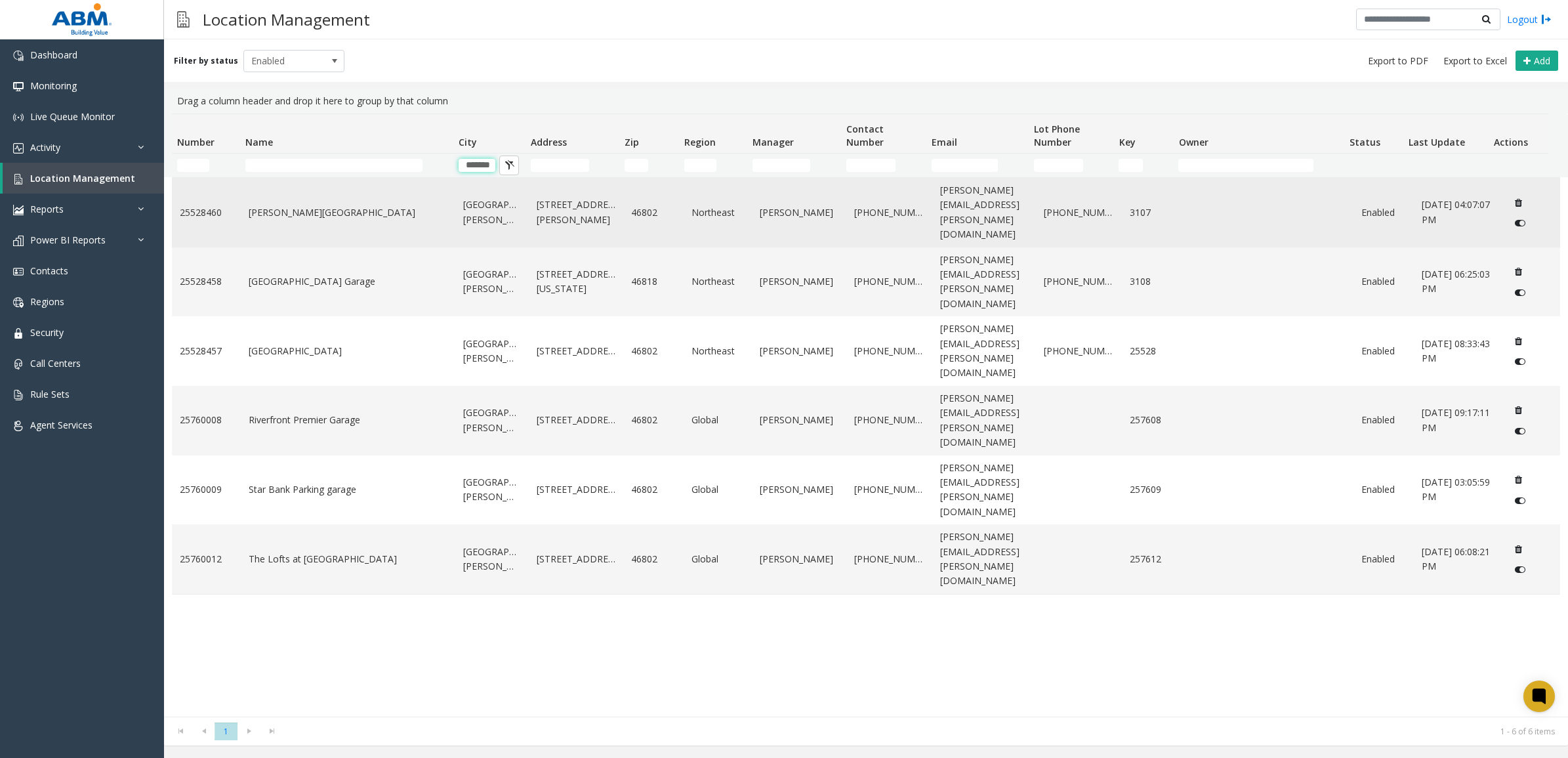
scroll to position [0, 1]
drag, startPoint x: 468, startPoint y: 169, endPoint x: 672, endPoint y: 179, distance: 204.2
click at [672, 179] on div "Number Name City Address Zip Region Manager Contact Number Email Lot Phone Numb…" at bounding box center [866, 415] width 1404 height 603
type input "*"
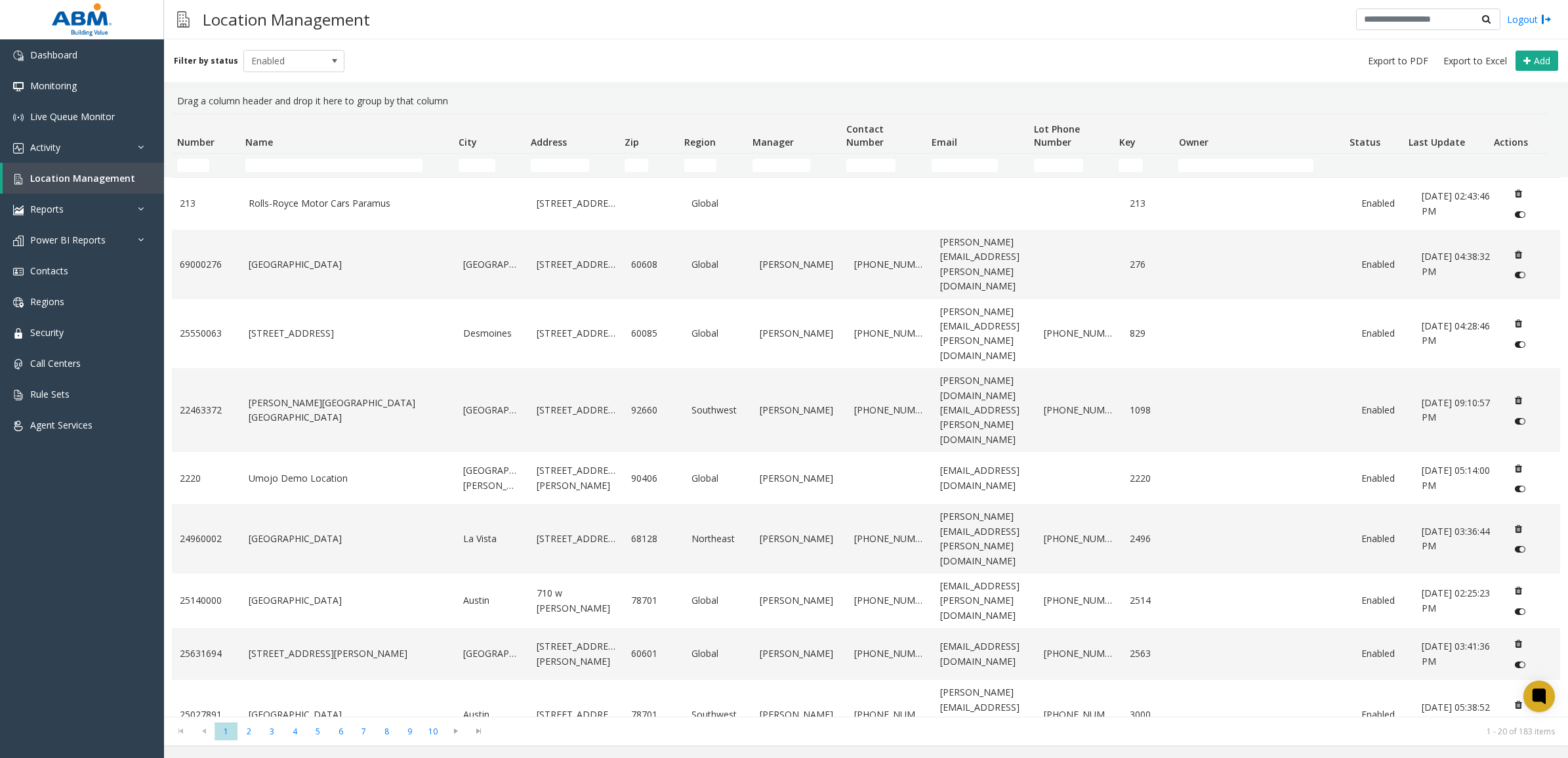
click at [275, 155] on td "Name Filter" at bounding box center [346, 166] width 213 height 24
click at [274, 166] on input "Name Filter" at bounding box center [335, 166] width 177 height 14
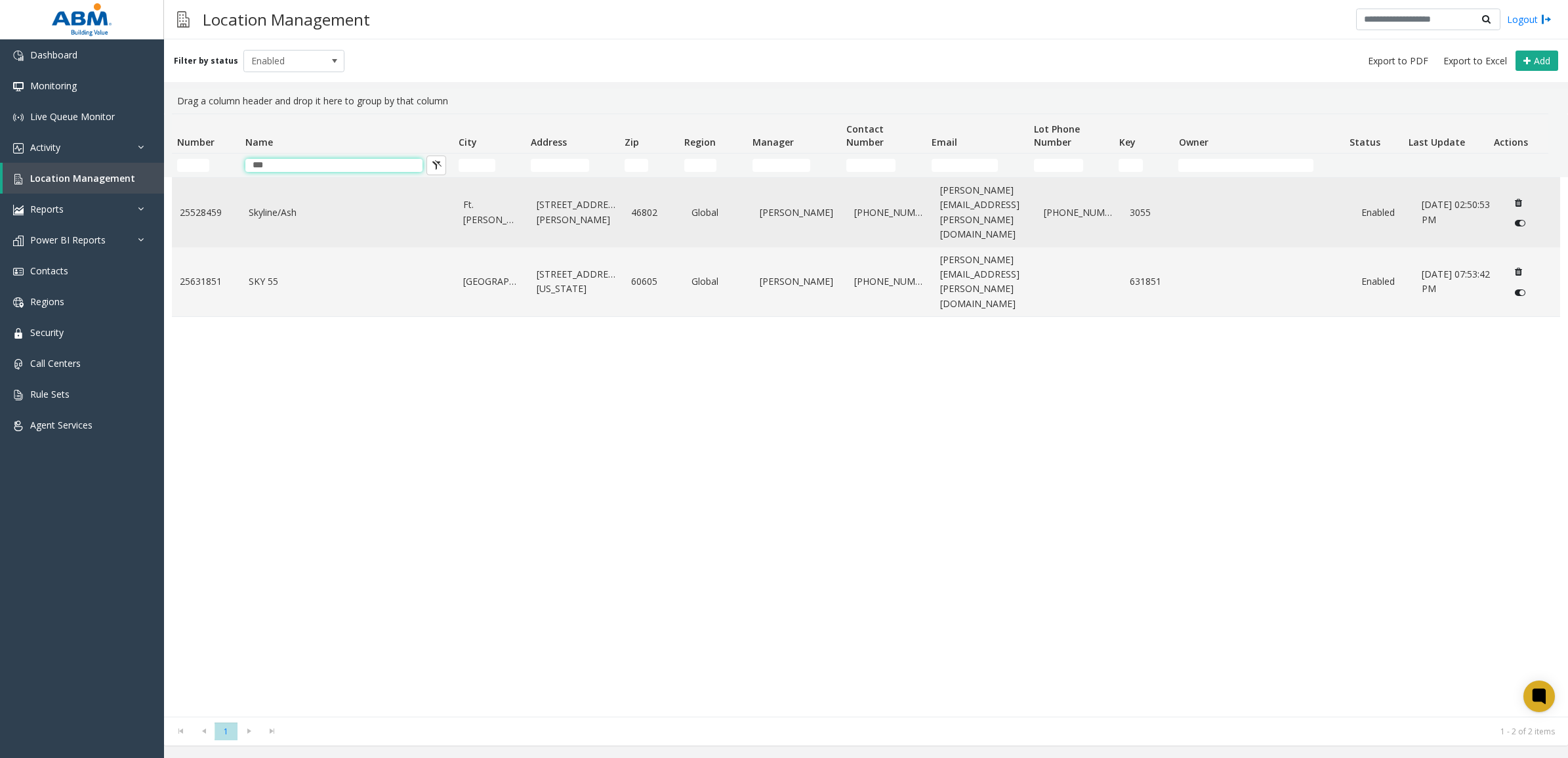
type input "***"
click at [477, 213] on td "Ft. [PERSON_NAME]" at bounding box center [492, 213] width 73 height 69
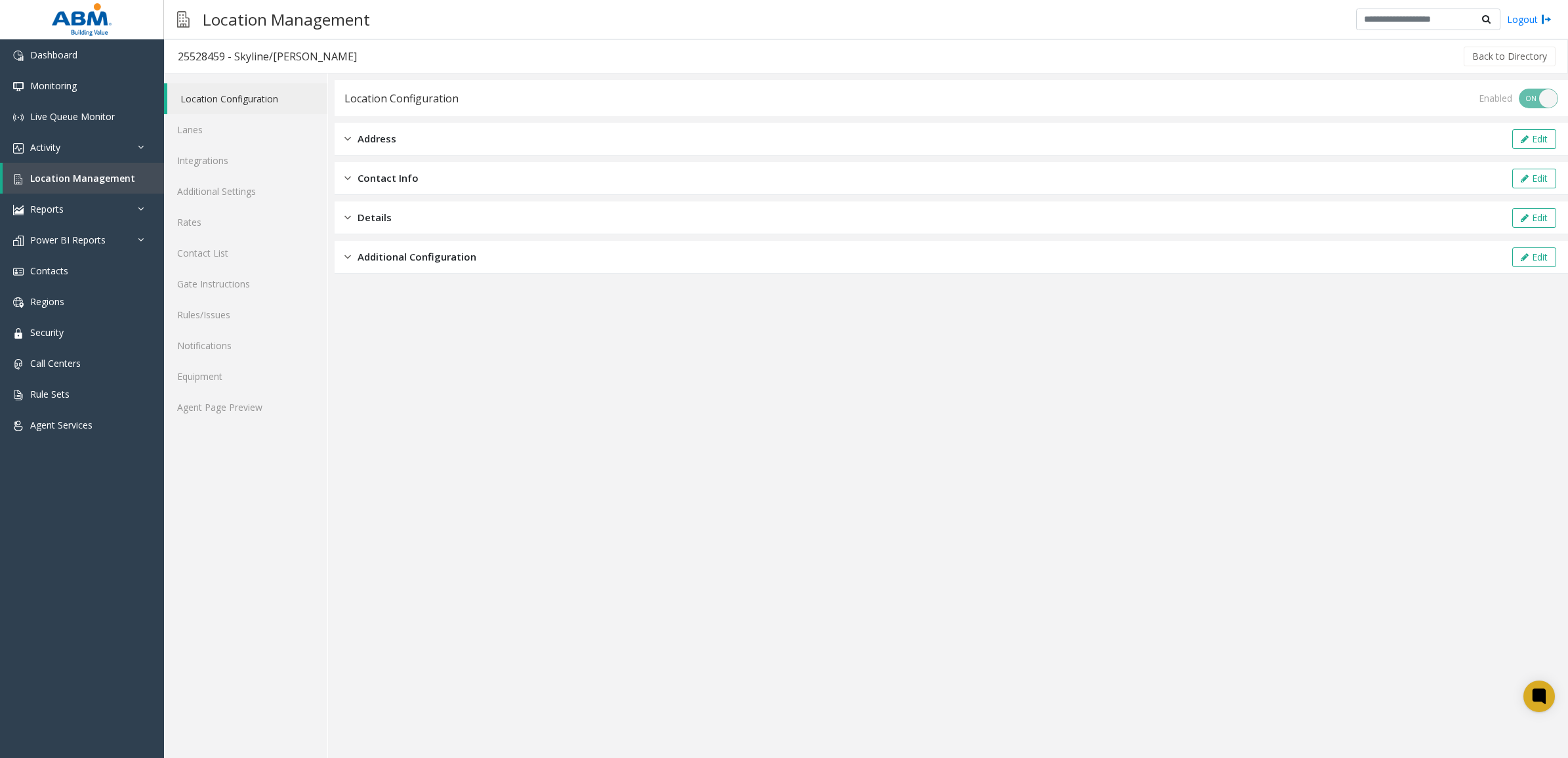
drag, startPoint x: 445, startPoint y: 130, endPoint x: 450, endPoint y: 139, distance: 10.3
click at [444, 130] on div "Address Edit" at bounding box center [951, 139] width 1233 height 33
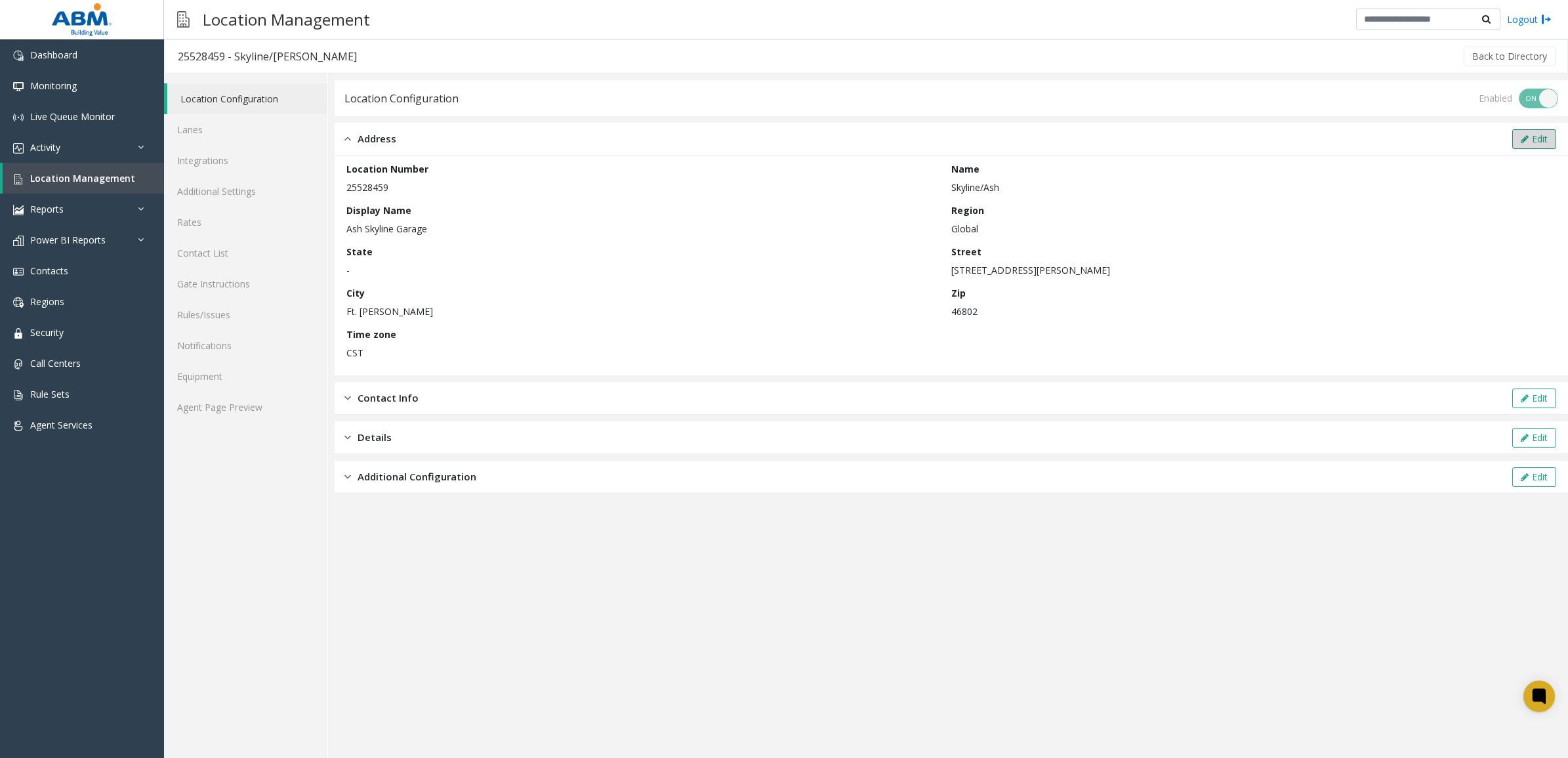
click at [1533, 134] on button "Edit" at bounding box center [1534, 139] width 44 height 19
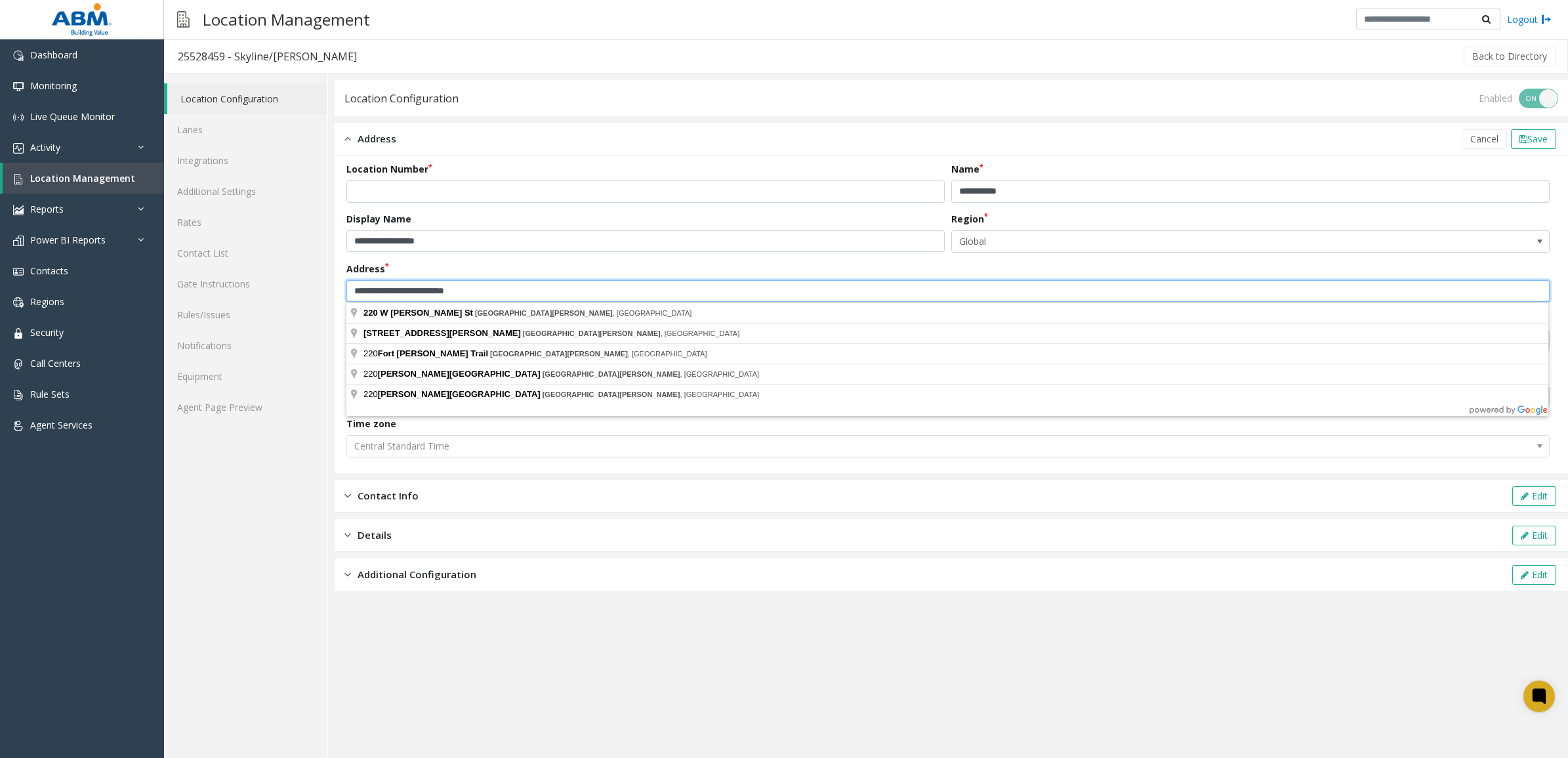
drag, startPoint x: 533, startPoint y: 292, endPoint x: 441, endPoint y: 296, distance: 92.1
click at [441, 296] on input "**********" at bounding box center [948, 292] width 1204 height 22
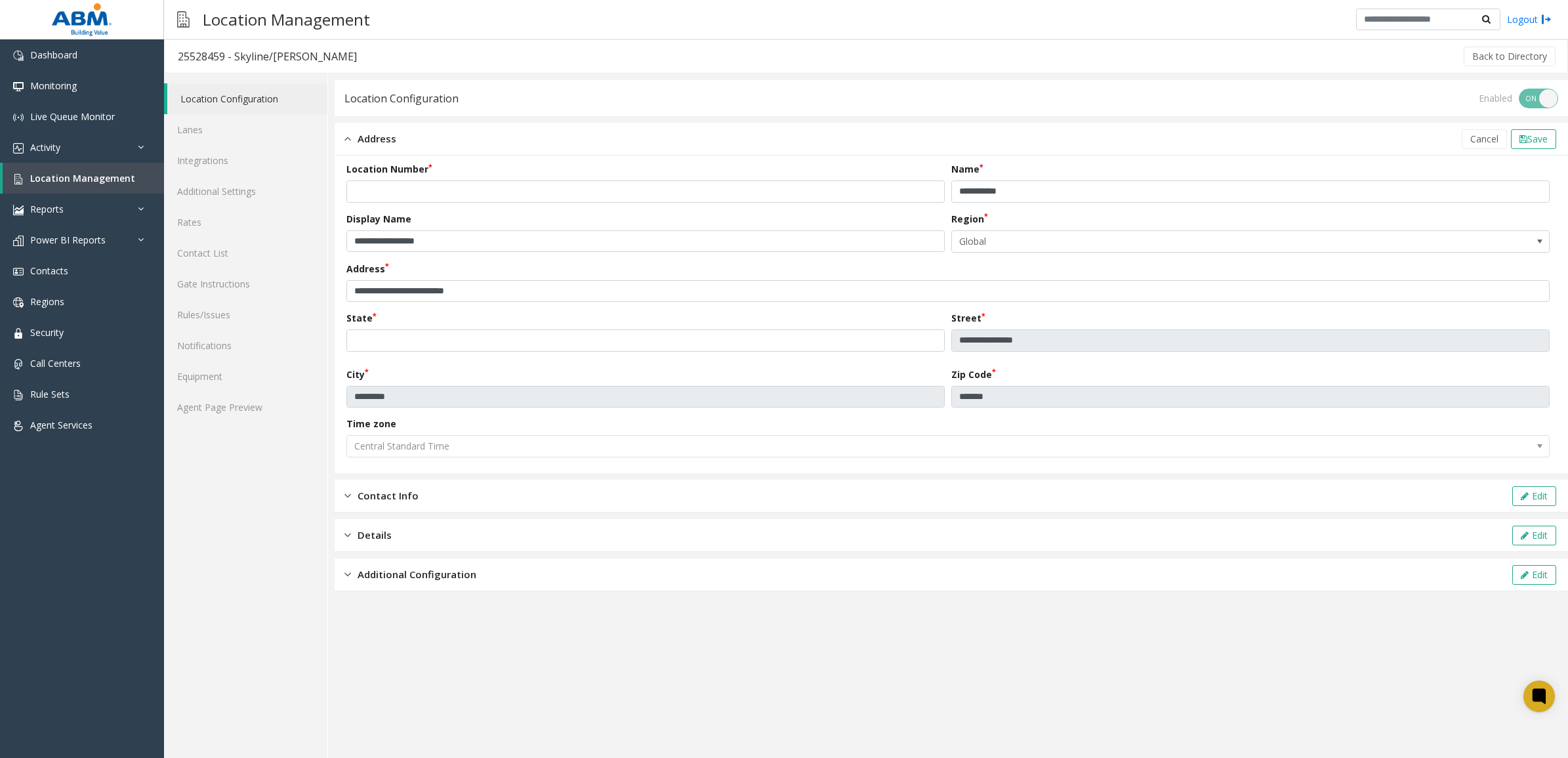
type input "**********"
type input "**"
type input "**********"
type input "*****"
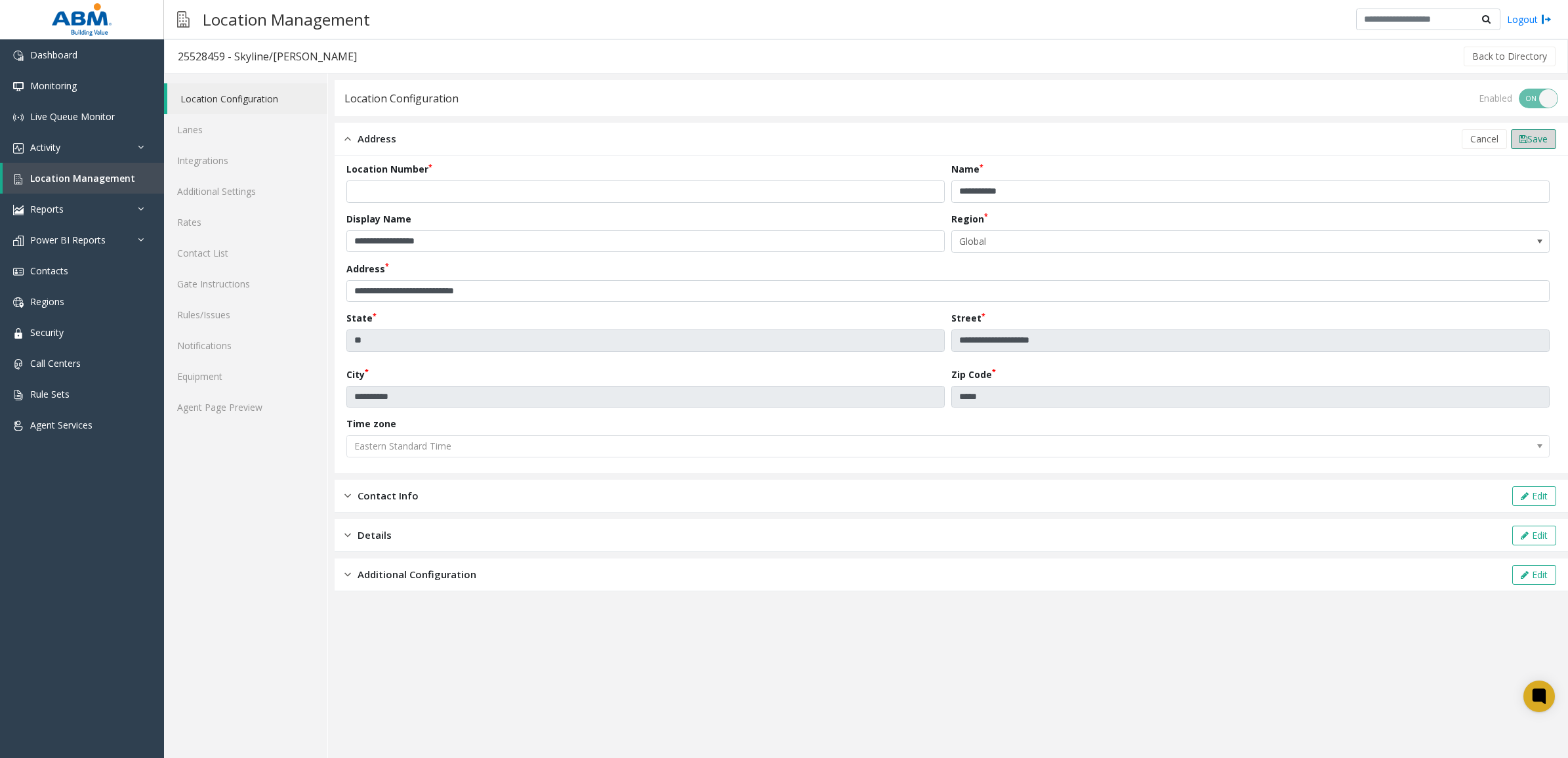
click at [1527, 134] on span "Save" at bounding box center [1538, 139] width 20 height 13
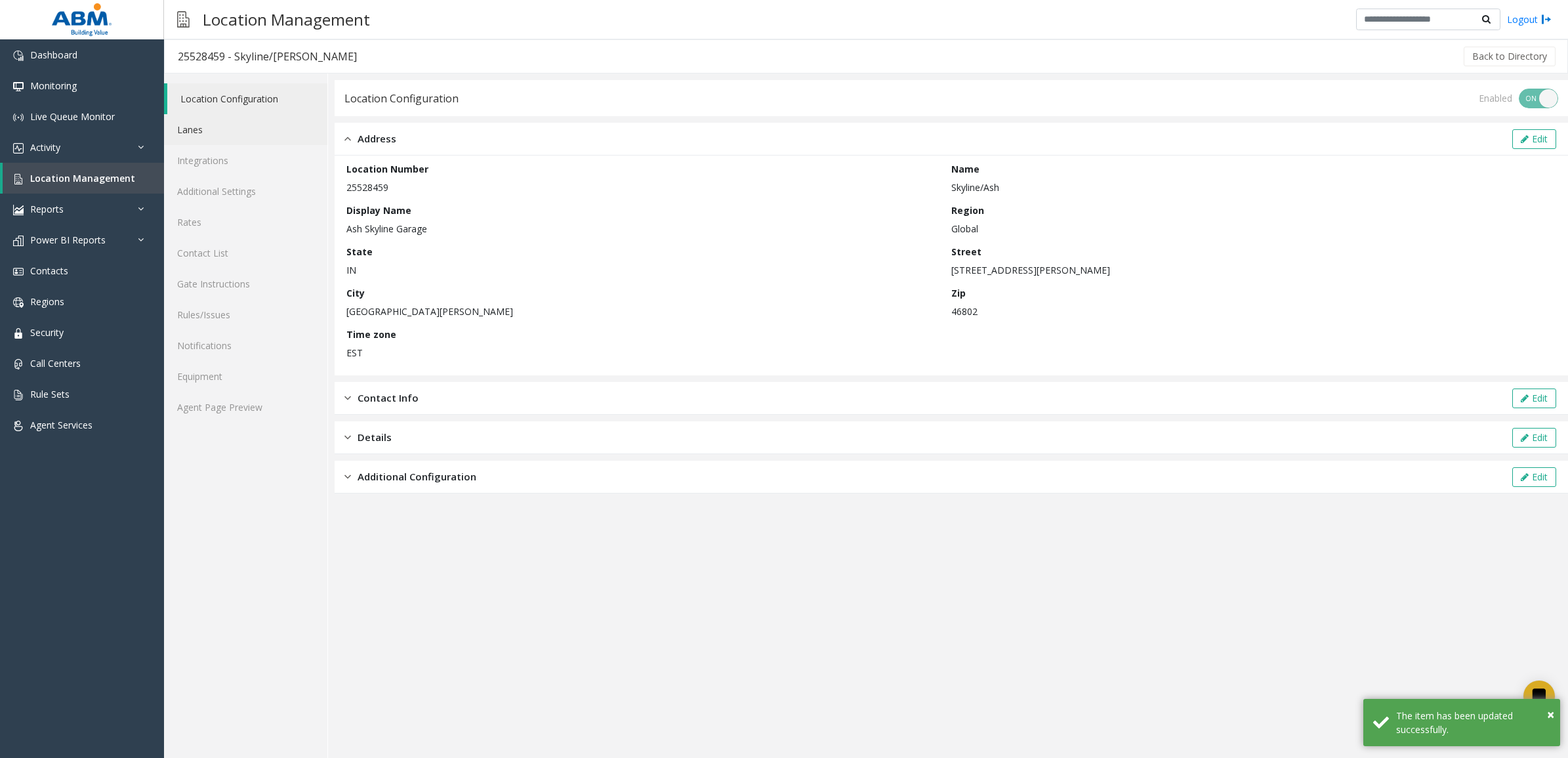
click at [215, 130] on link "Lanes" at bounding box center [245, 129] width 163 height 31
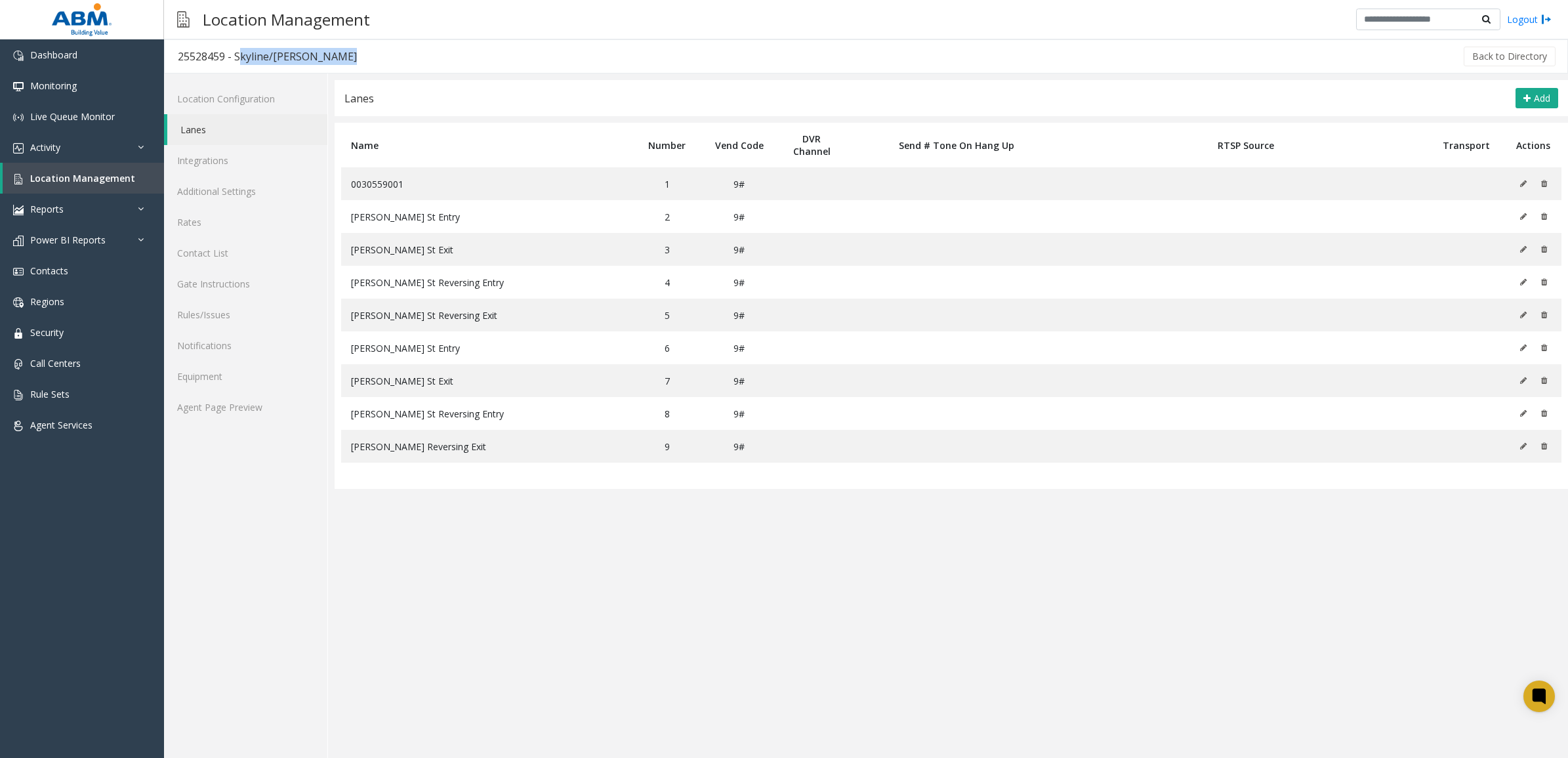
drag, startPoint x: 290, startPoint y: 57, endPoint x: 237, endPoint y: 57, distance: 53.0
click at [237, 57] on div "25528459 - Skyline/Ash Back to Directory" at bounding box center [866, 57] width 1404 height 34
click at [231, 101] on link "Location Configuration" at bounding box center [245, 99] width 163 height 31
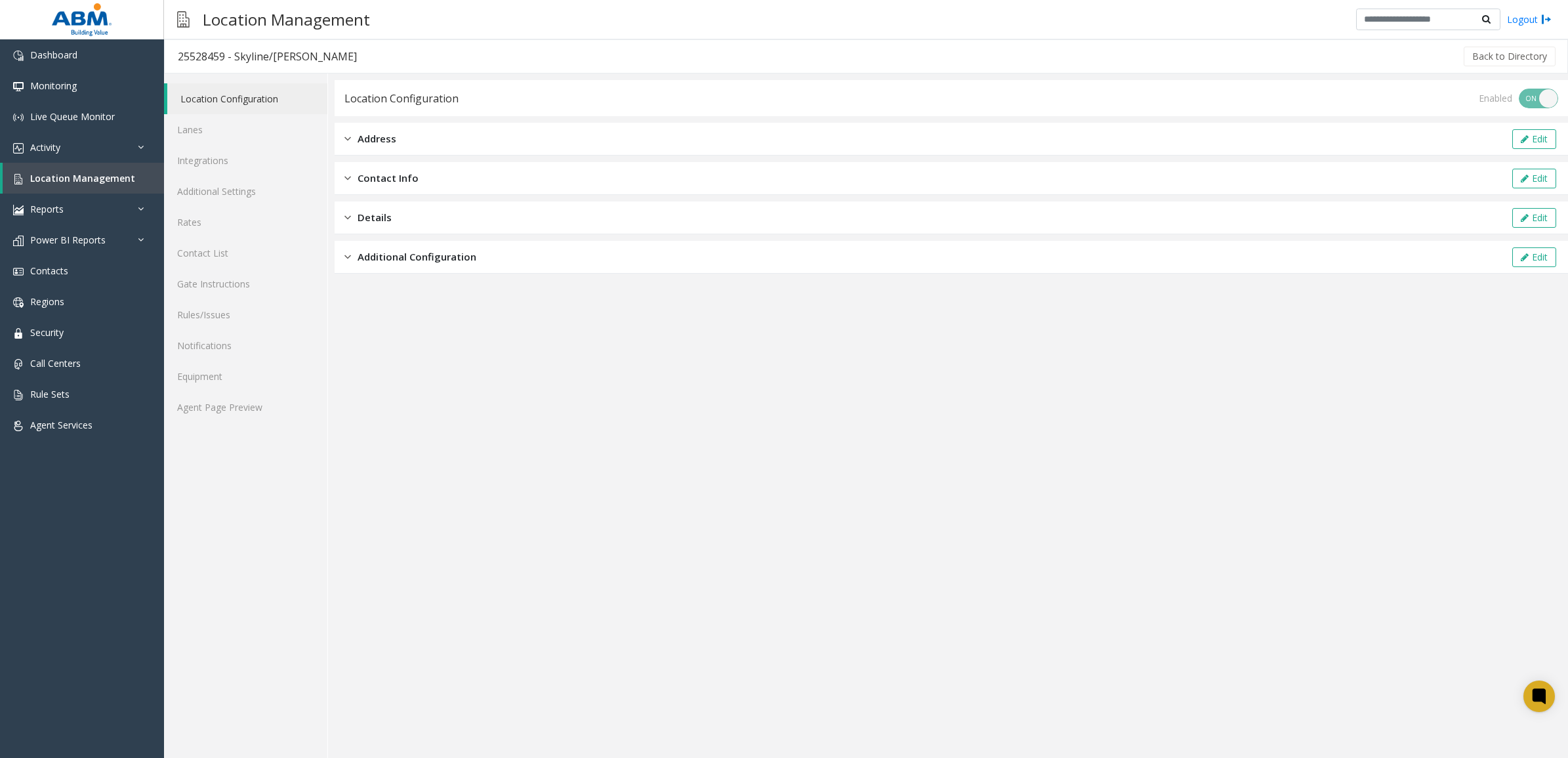
click at [522, 134] on div "Address Edit" at bounding box center [951, 139] width 1233 height 33
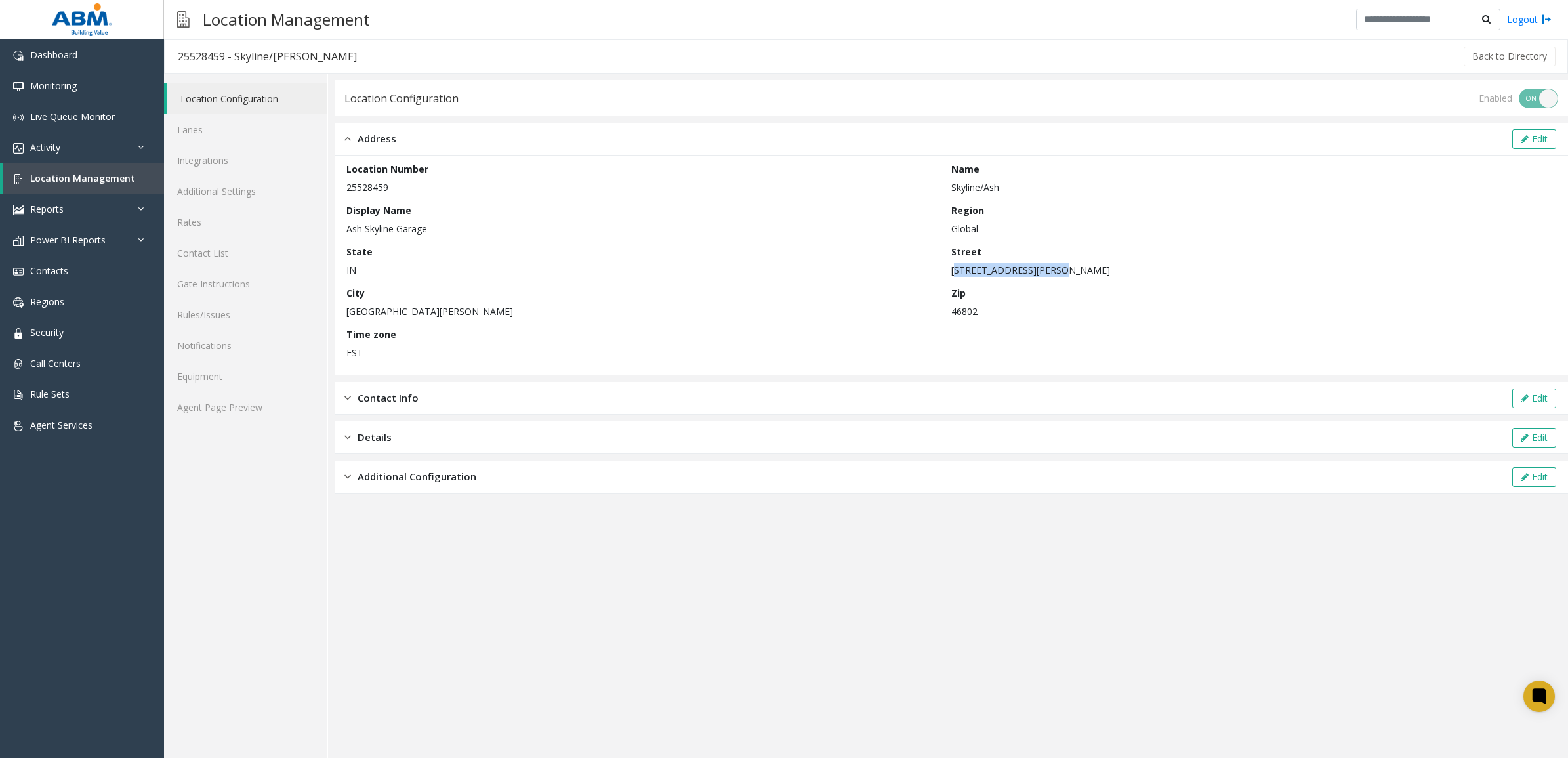
drag, startPoint x: 1054, startPoint y: 270, endPoint x: 952, endPoint y: 273, distance: 102.0
click at [952, 273] on p "[STREET_ADDRESS][PERSON_NAME]" at bounding box center [1250, 270] width 598 height 14
copy p "[STREET_ADDRESS][PERSON_NAME]"
click at [963, 312] on p "46802" at bounding box center [1250, 311] width 598 height 14
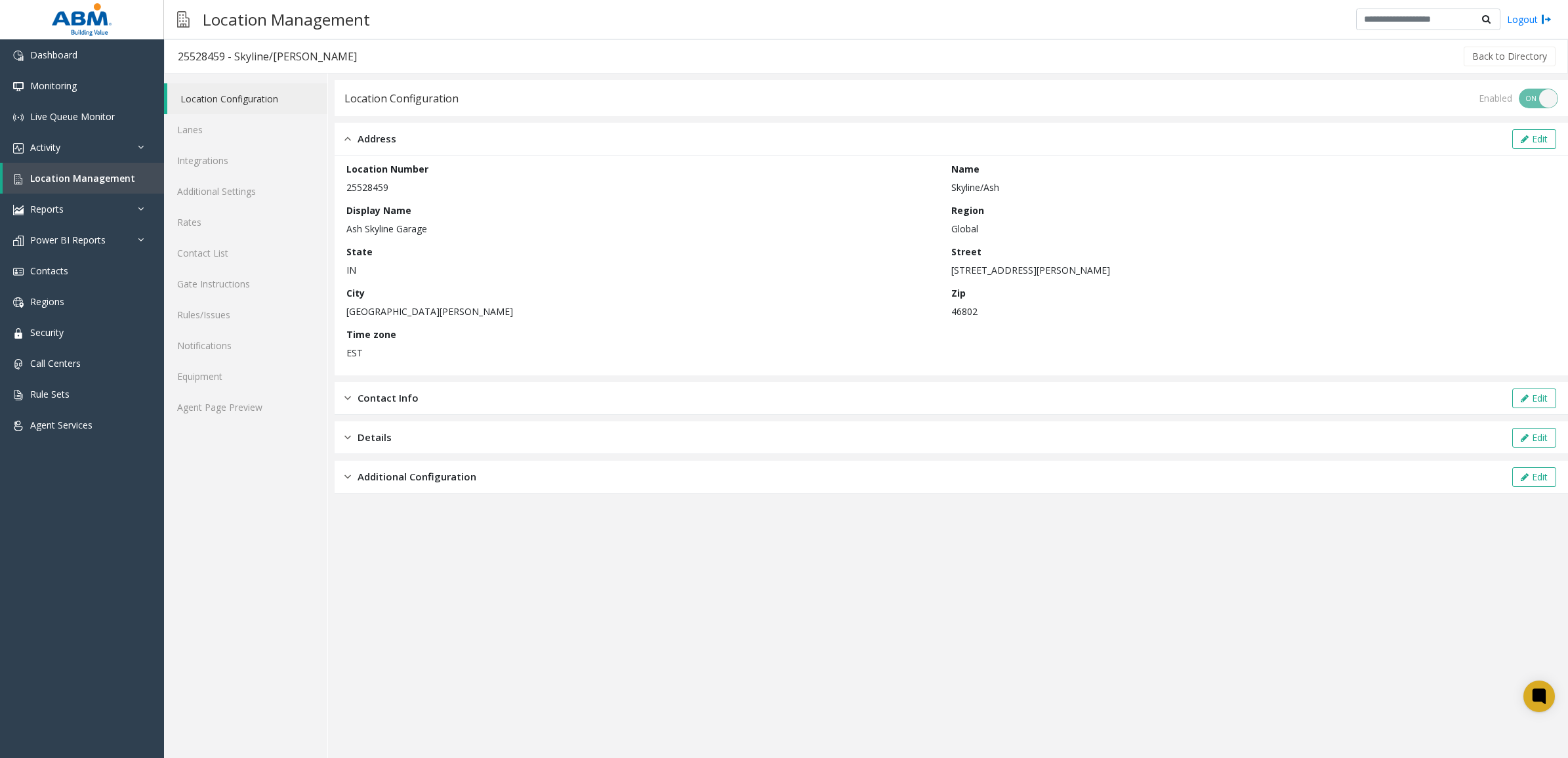
copy p "46802"
click at [237, 127] on link "Lanes" at bounding box center [245, 129] width 163 height 31
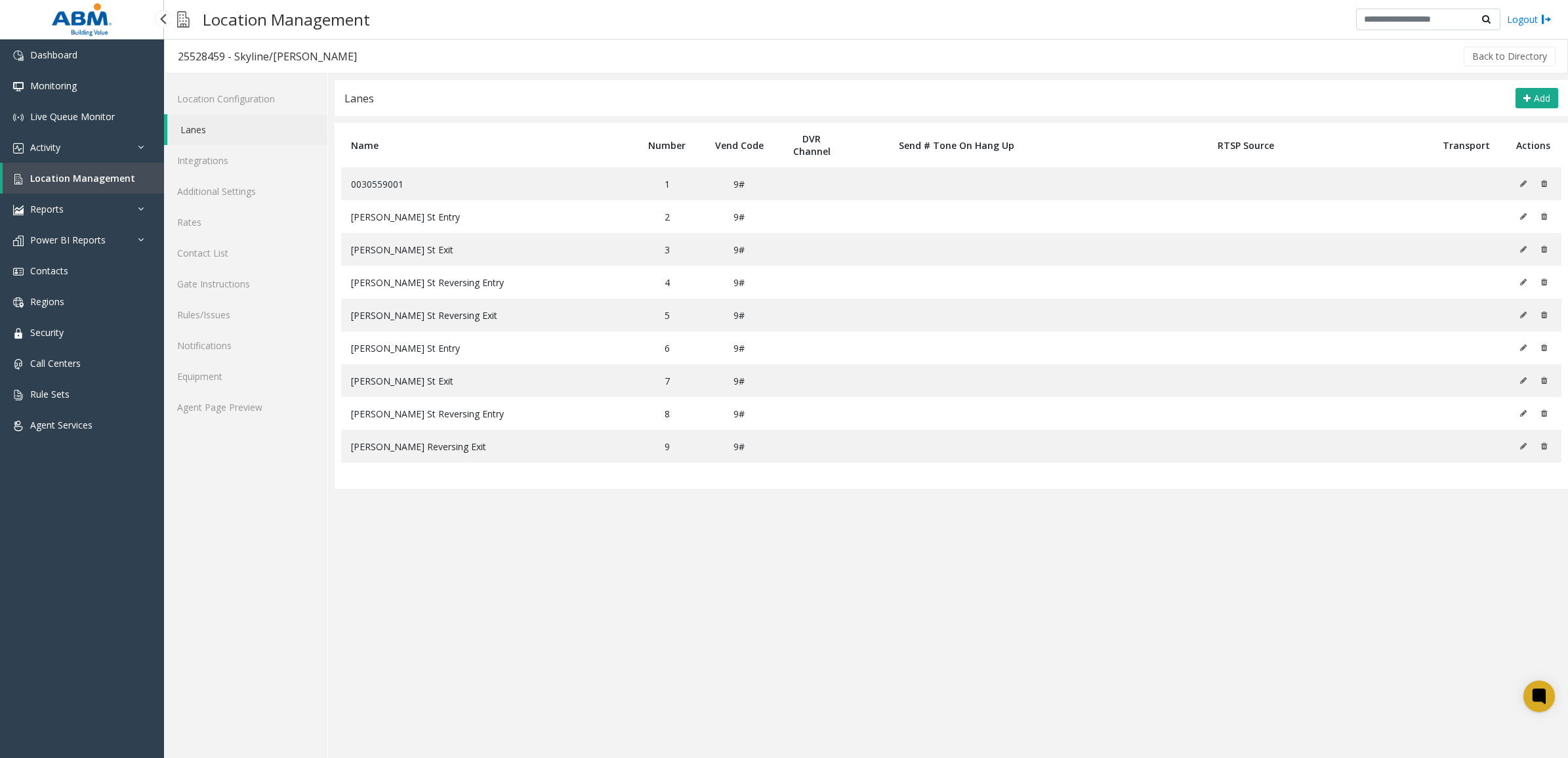
click at [87, 186] on link "Location Management" at bounding box center [83, 178] width 161 height 31
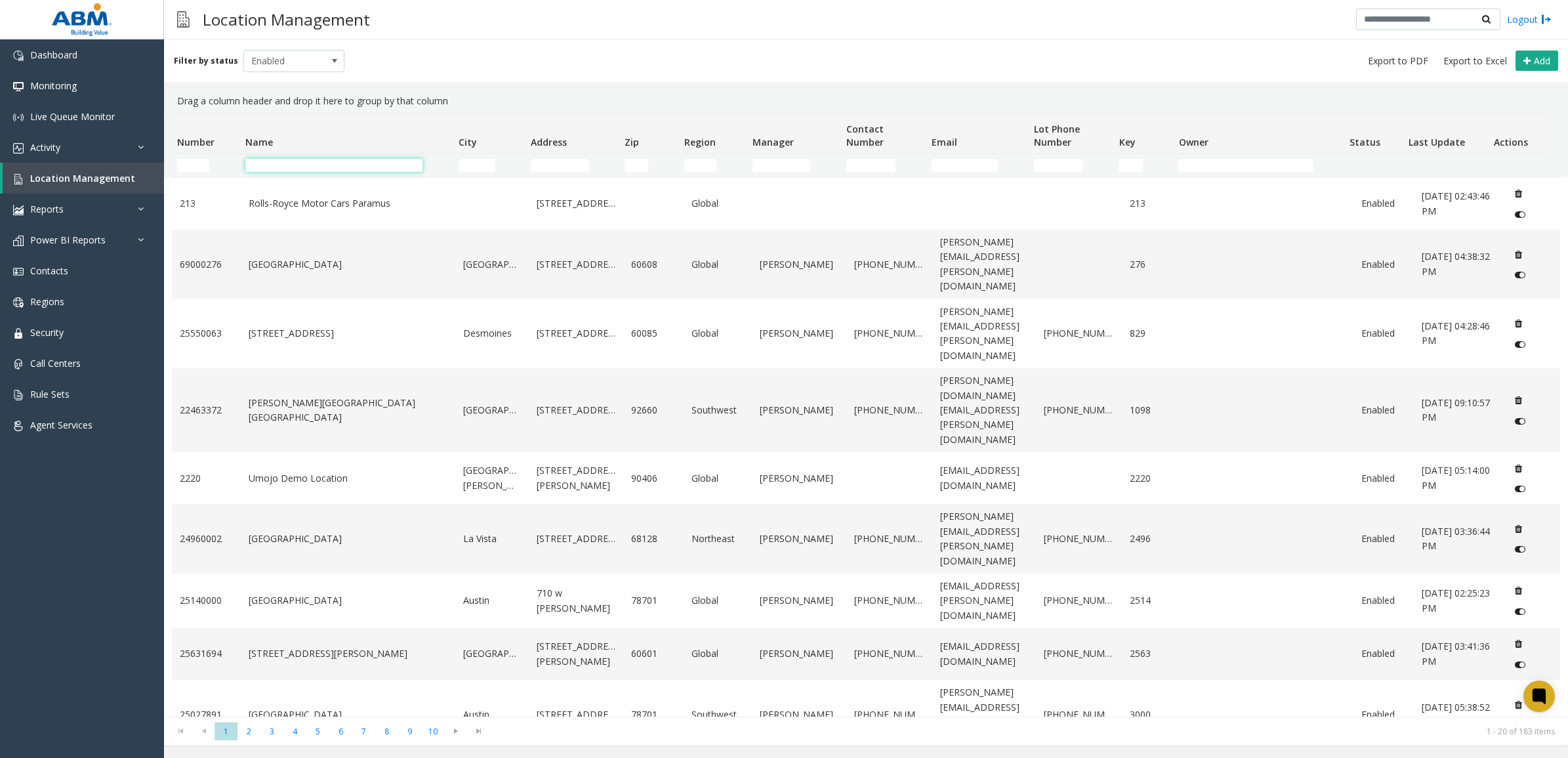
click at [272, 162] on input "Name Filter" at bounding box center [335, 166] width 177 height 14
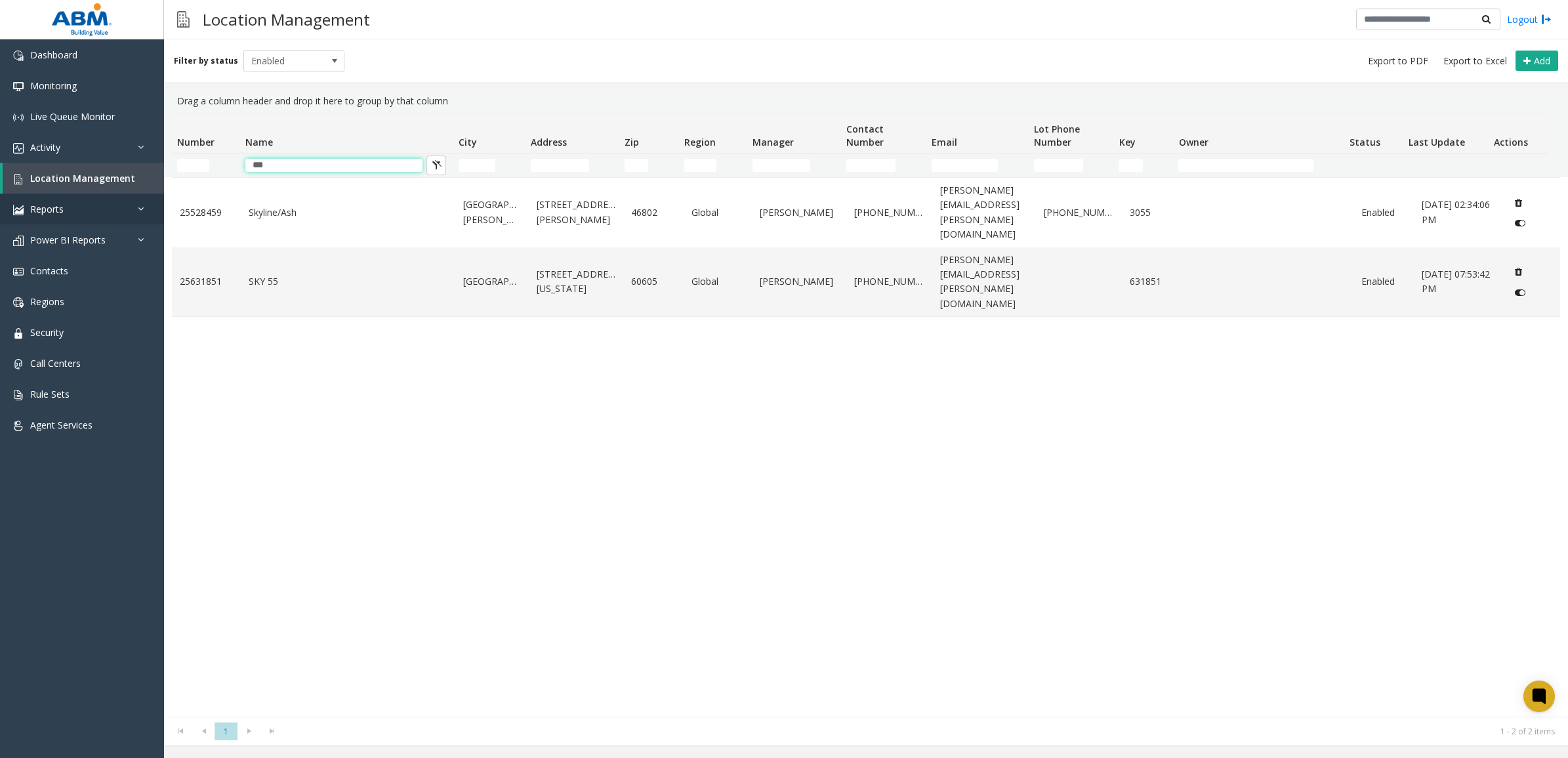
type input "***"
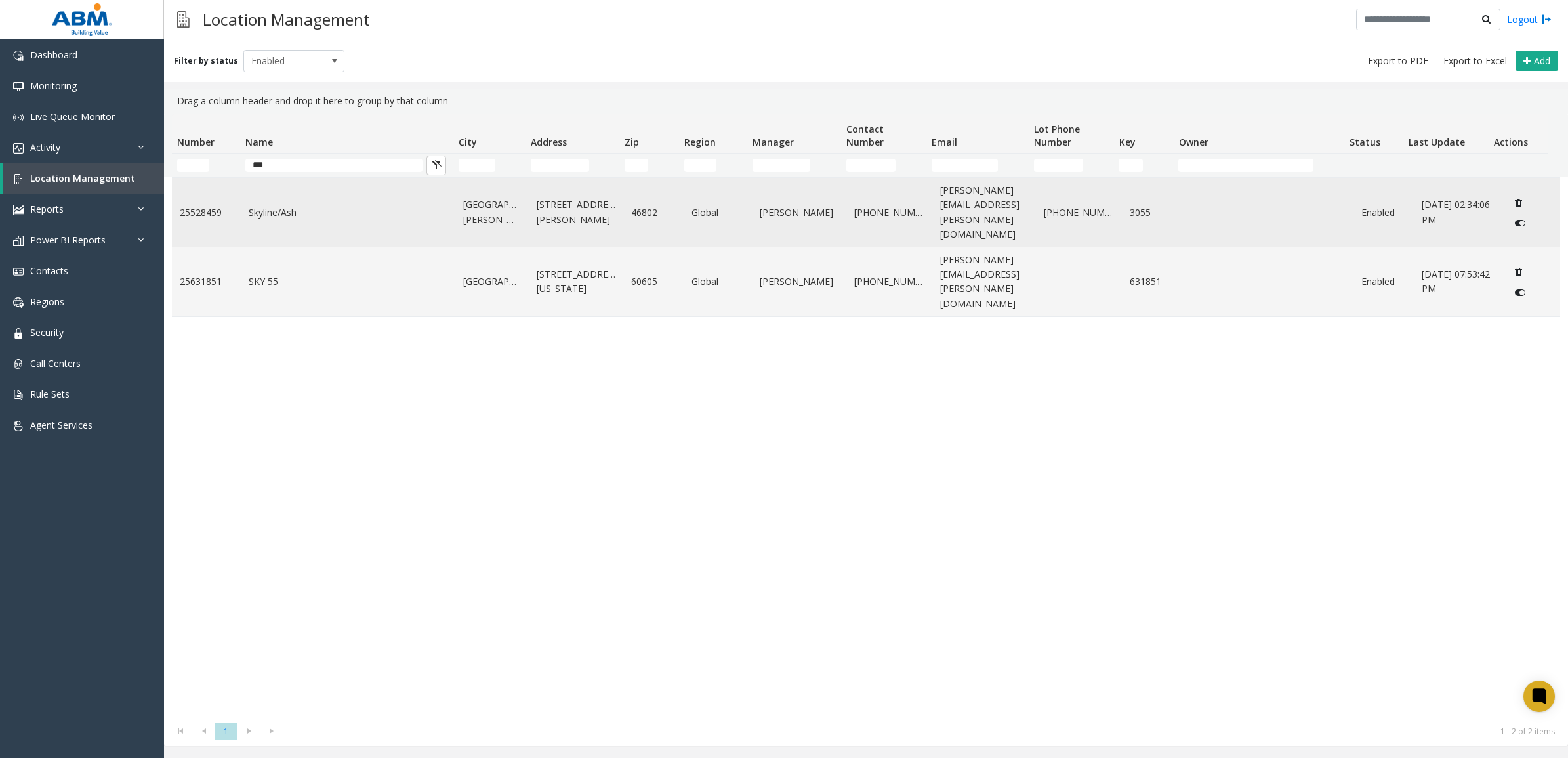
click at [357, 210] on link "Skyline/Ash" at bounding box center [348, 212] width 199 height 14
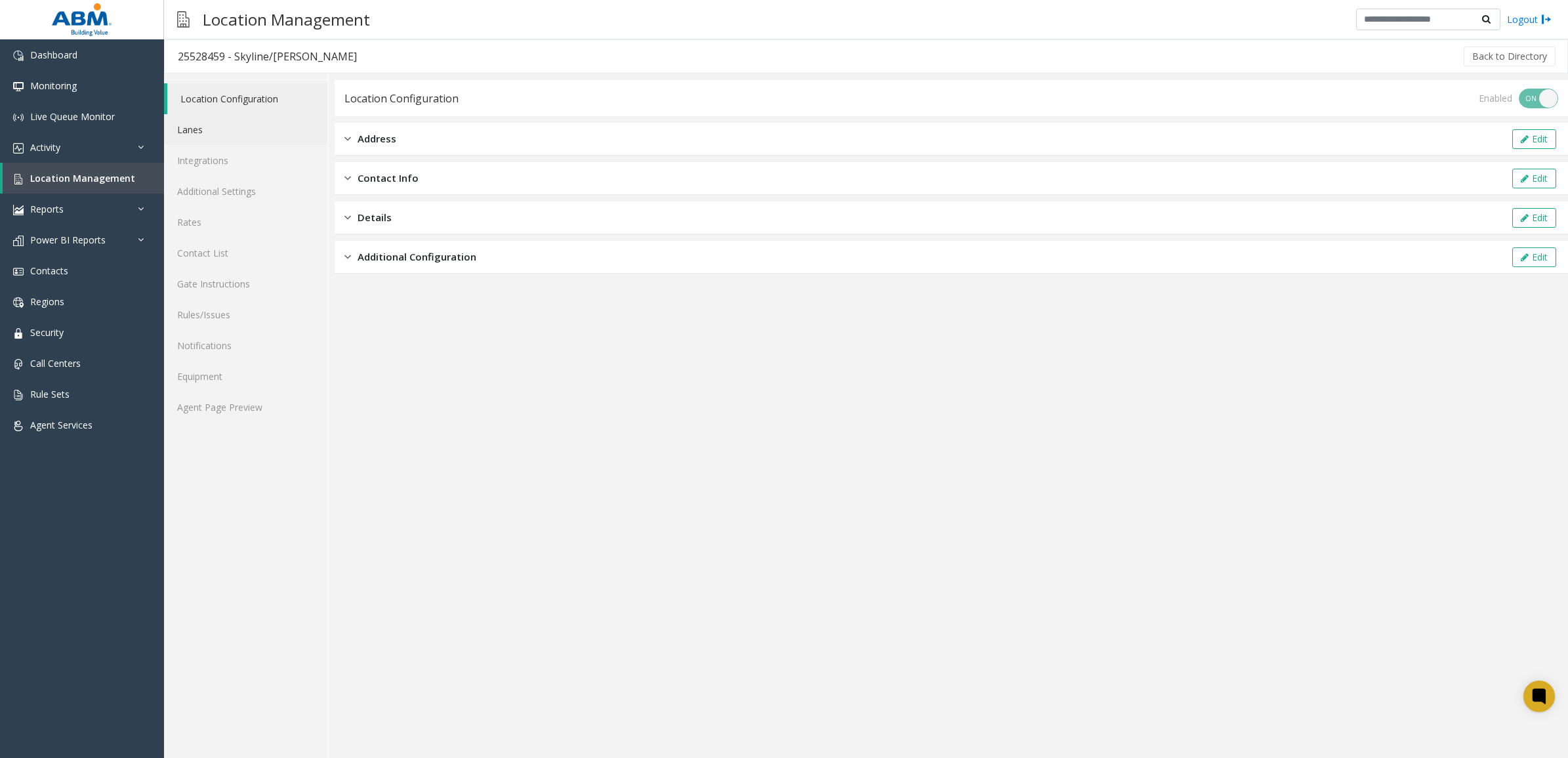
click at [218, 141] on link "Lanes" at bounding box center [245, 129] width 163 height 31
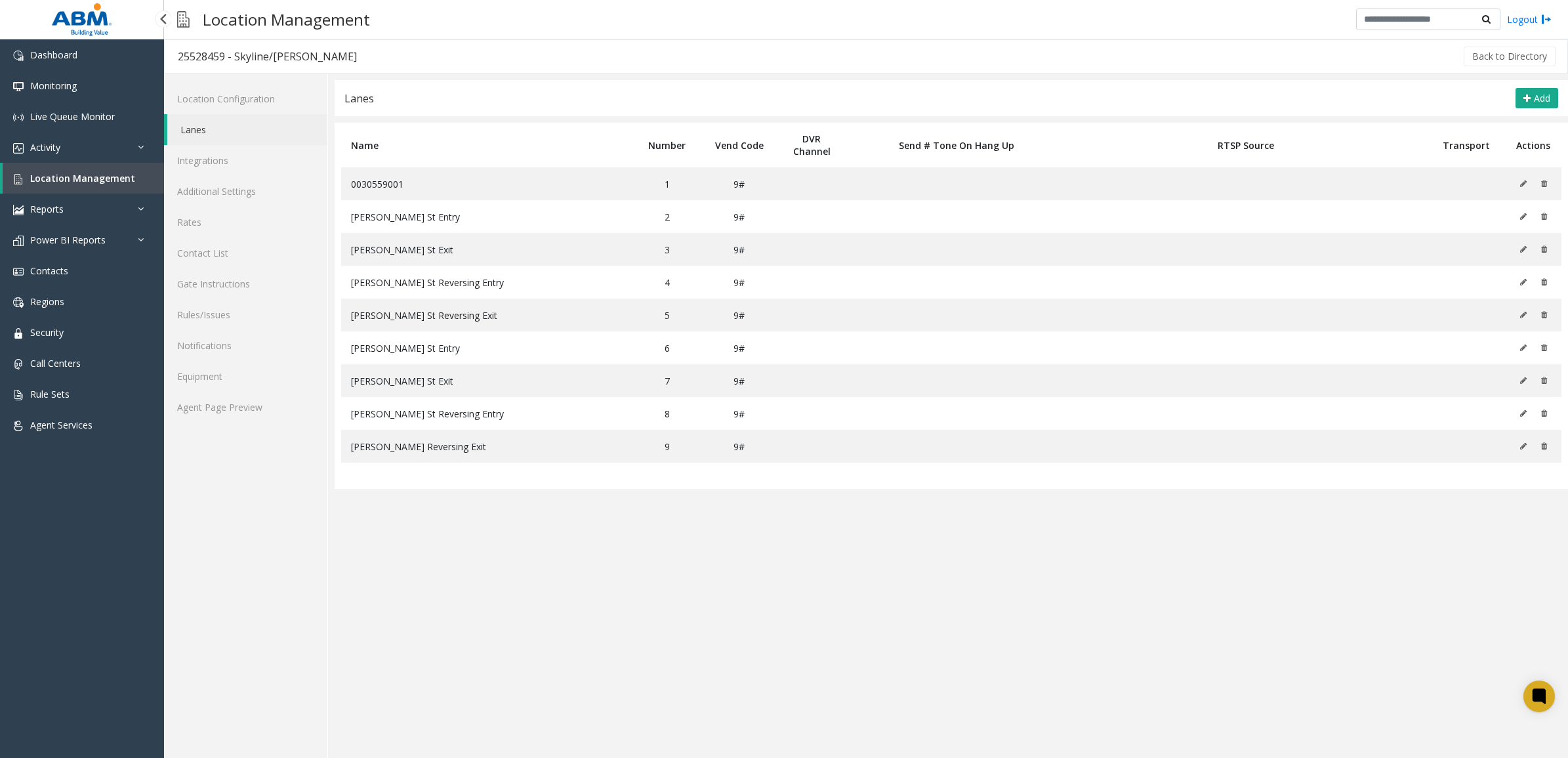
click at [78, 175] on span "Location Management" at bounding box center [83, 178] width 105 height 13
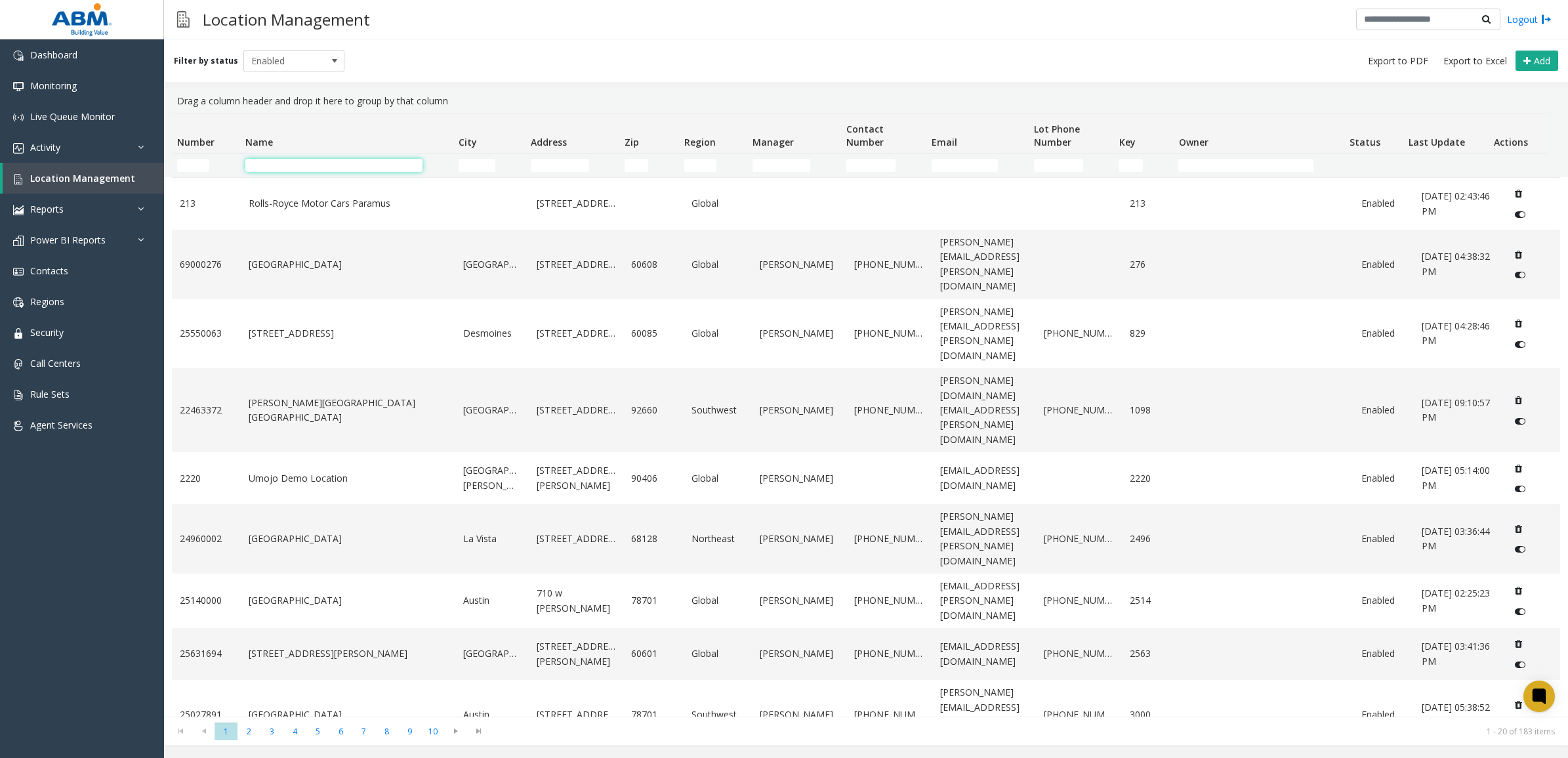
click at [329, 166] on input "Name Filter" at bounding box center [335, 166] width 177 height 14
type input "*"
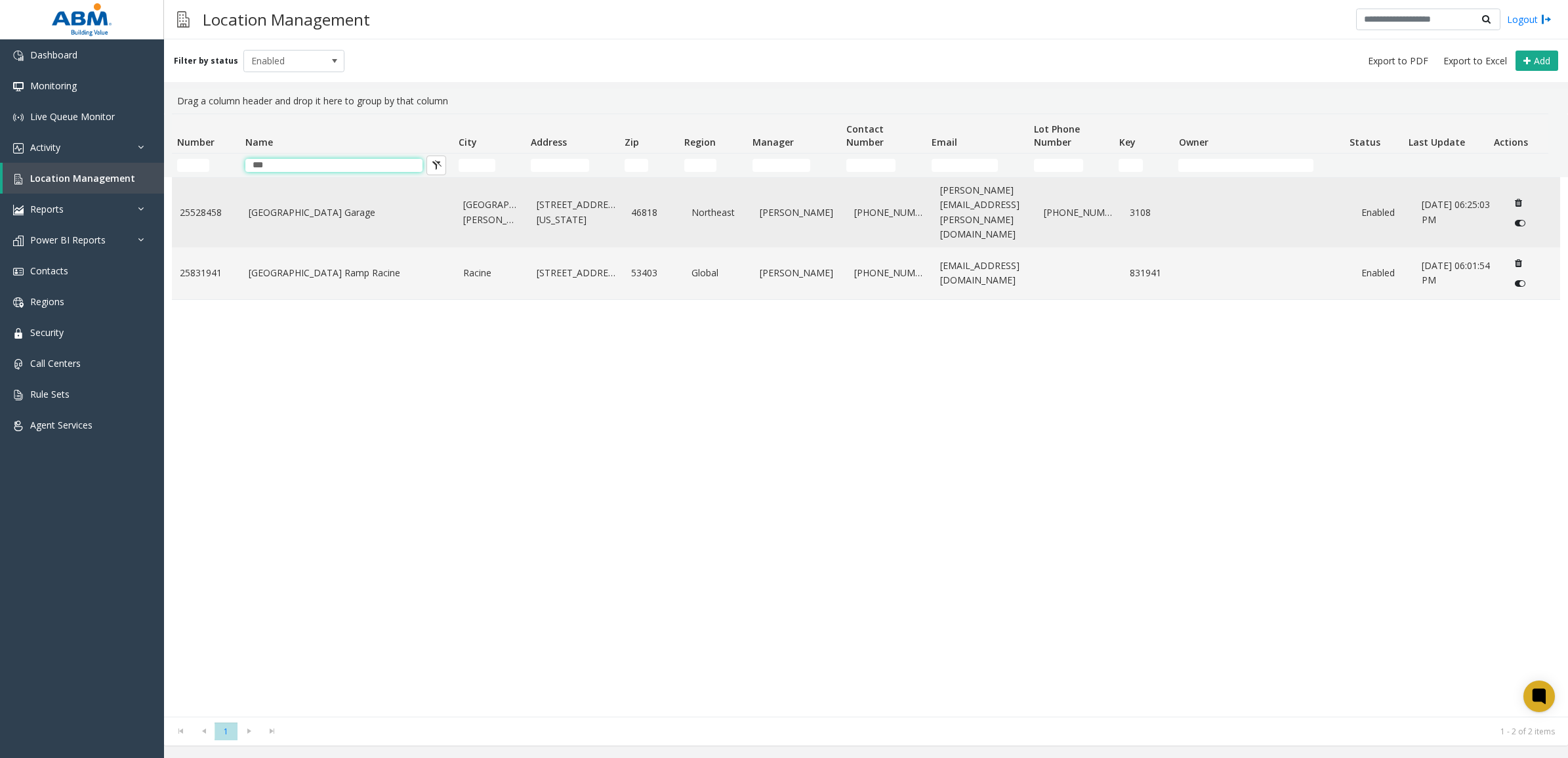
type input "***"
click at [387, 209] on link "[GEOGRAPHIC_DATA] Garage" at bounding box center [348, 212] width 199 height 14
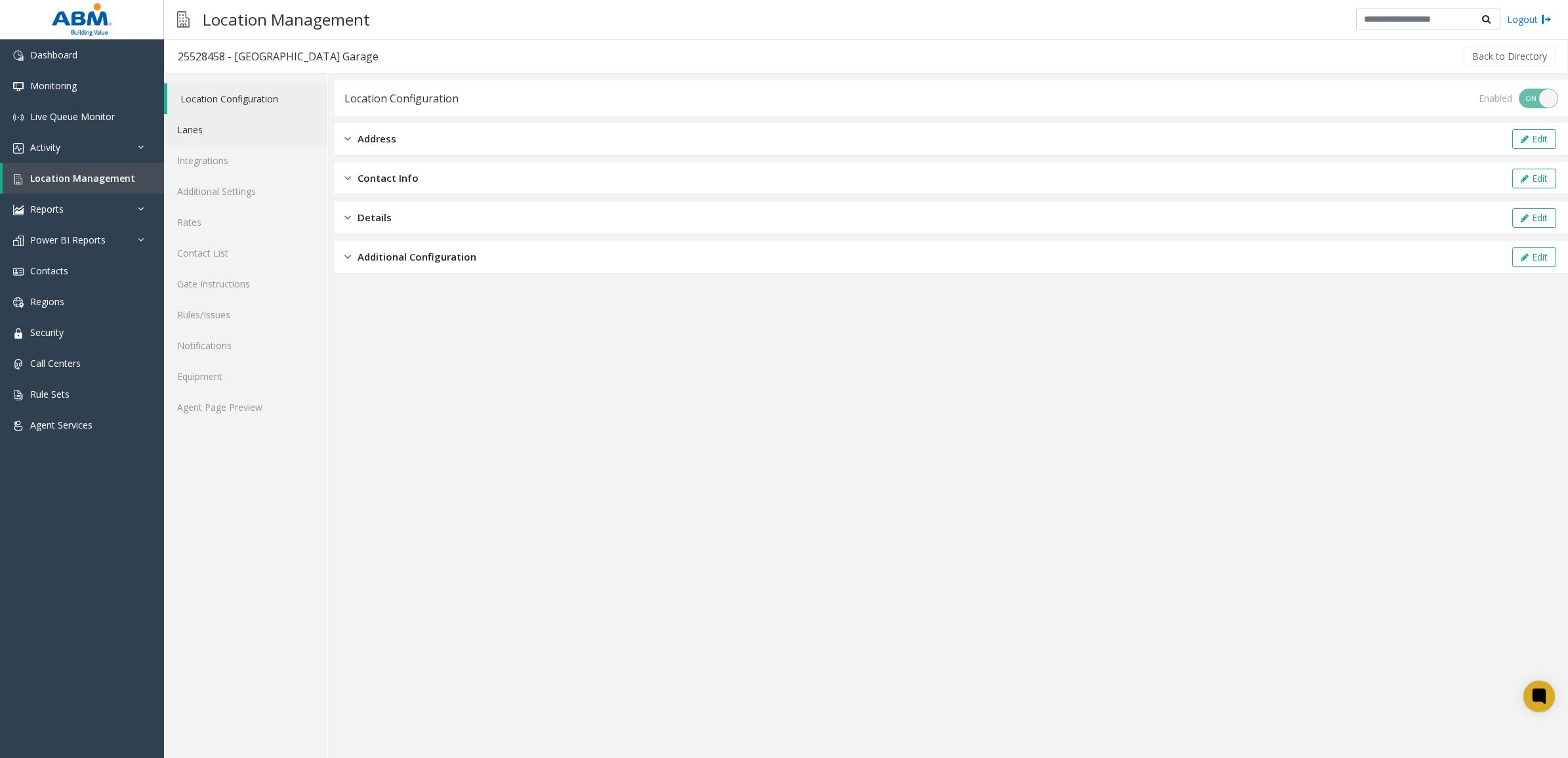
click at [247, 134] on link "Lanes" at bounding box center [245, 129] width 163 height 31
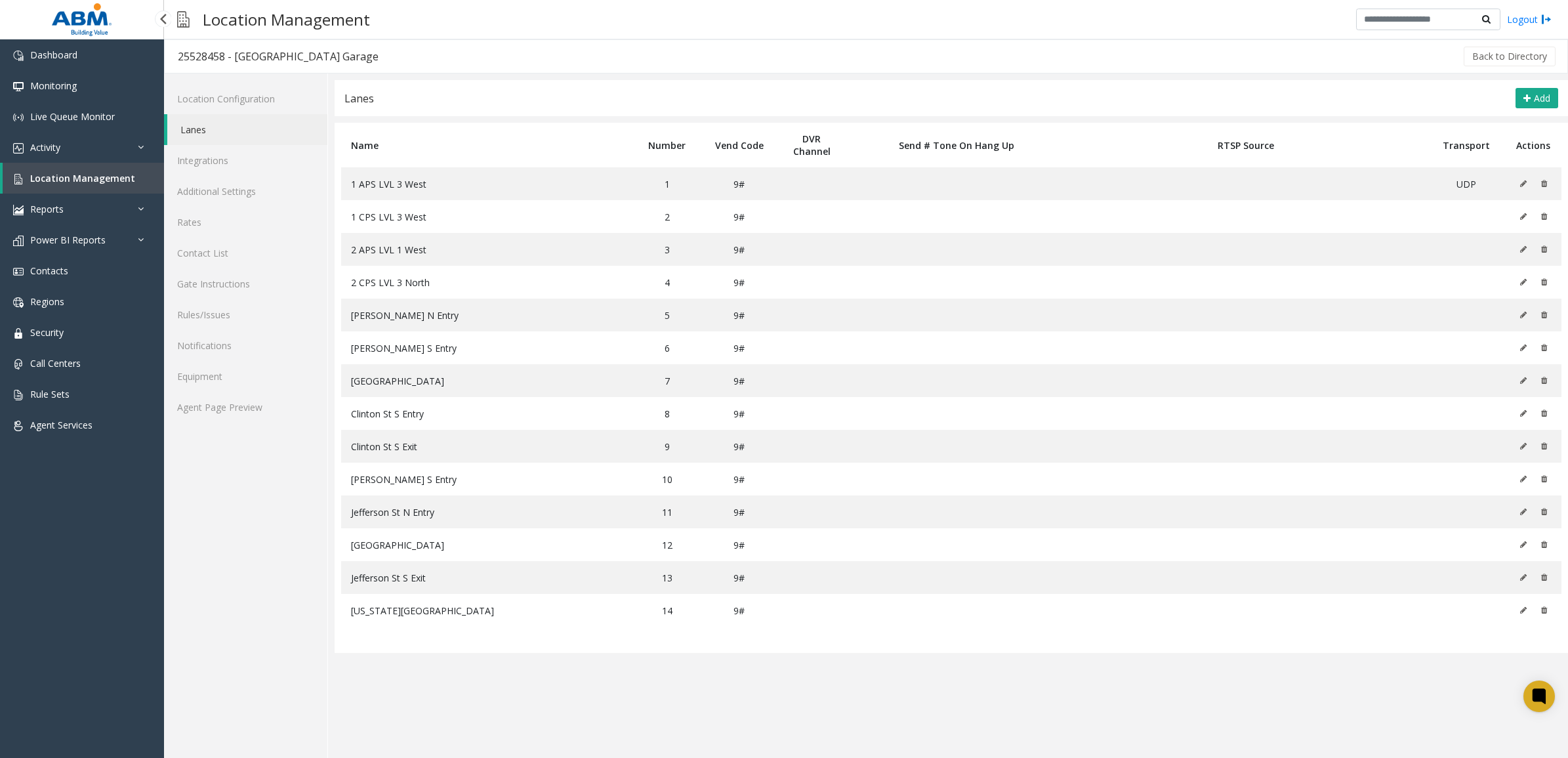
click at [94, 181] on span "Location Management" at bounding box center [83, 178] width 105 height 13
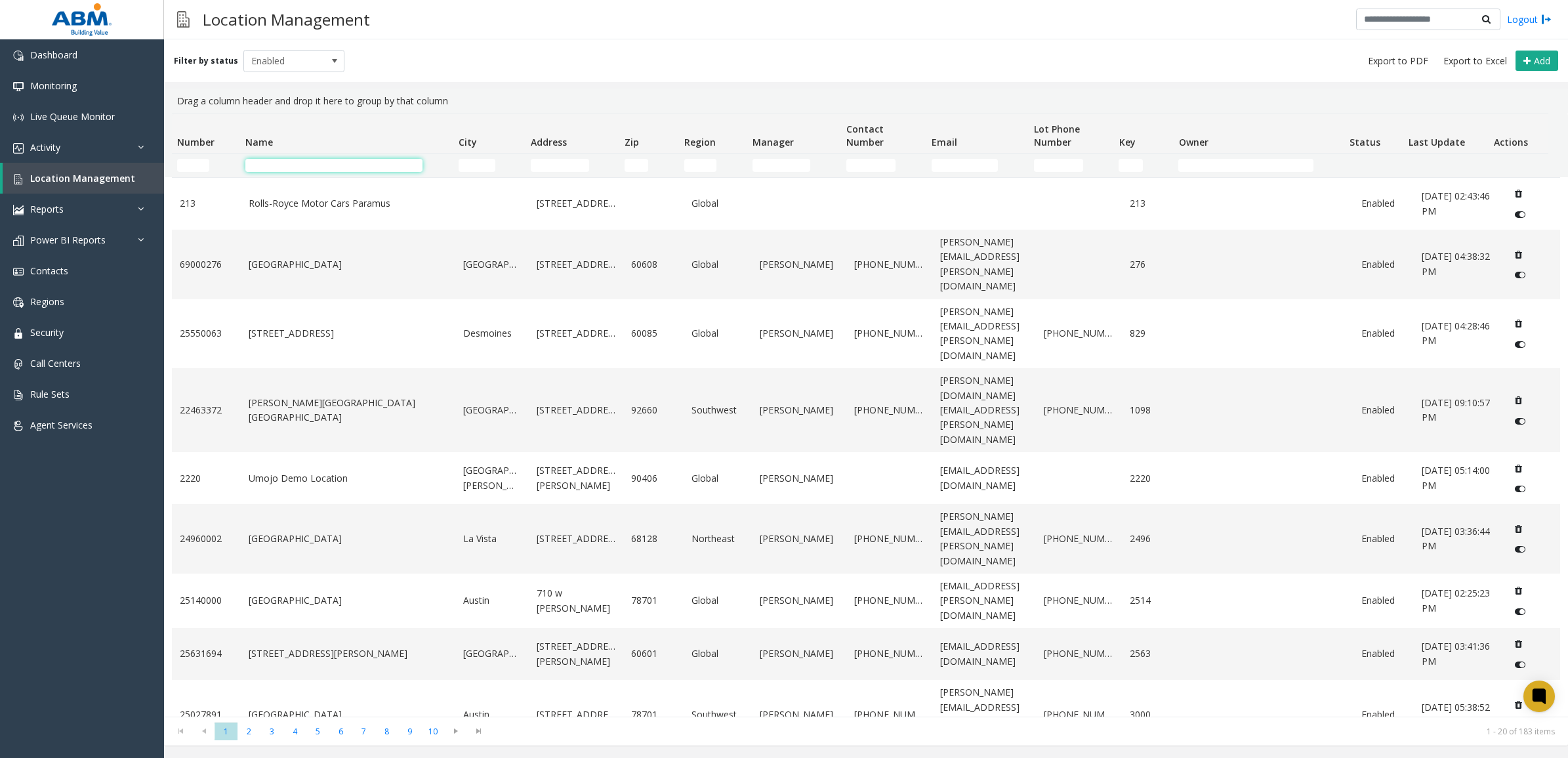
click at [313, 169] on input "Name Filter" at bounding box center [335, 166] width 177 height 14
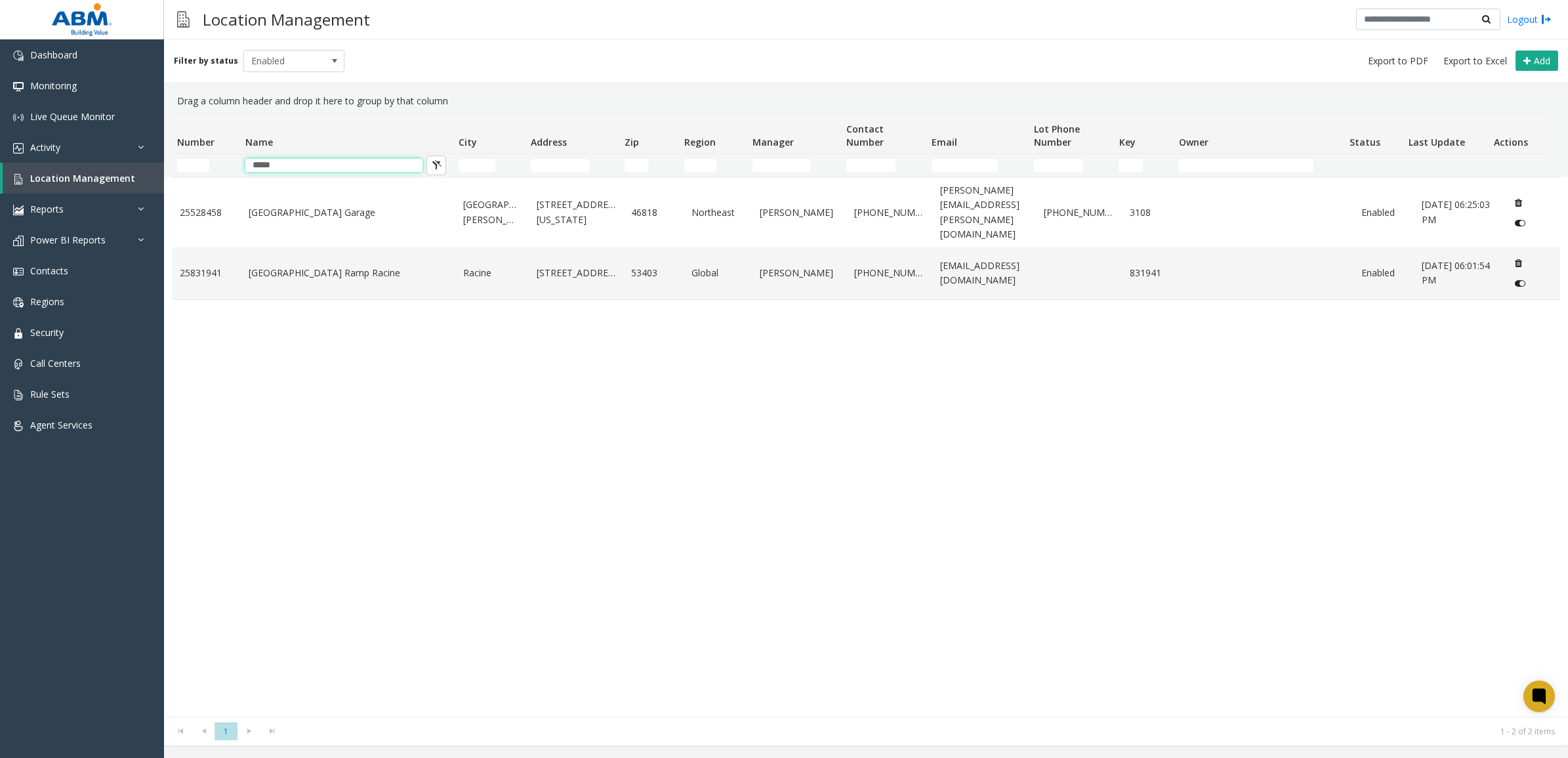
type input "*****"
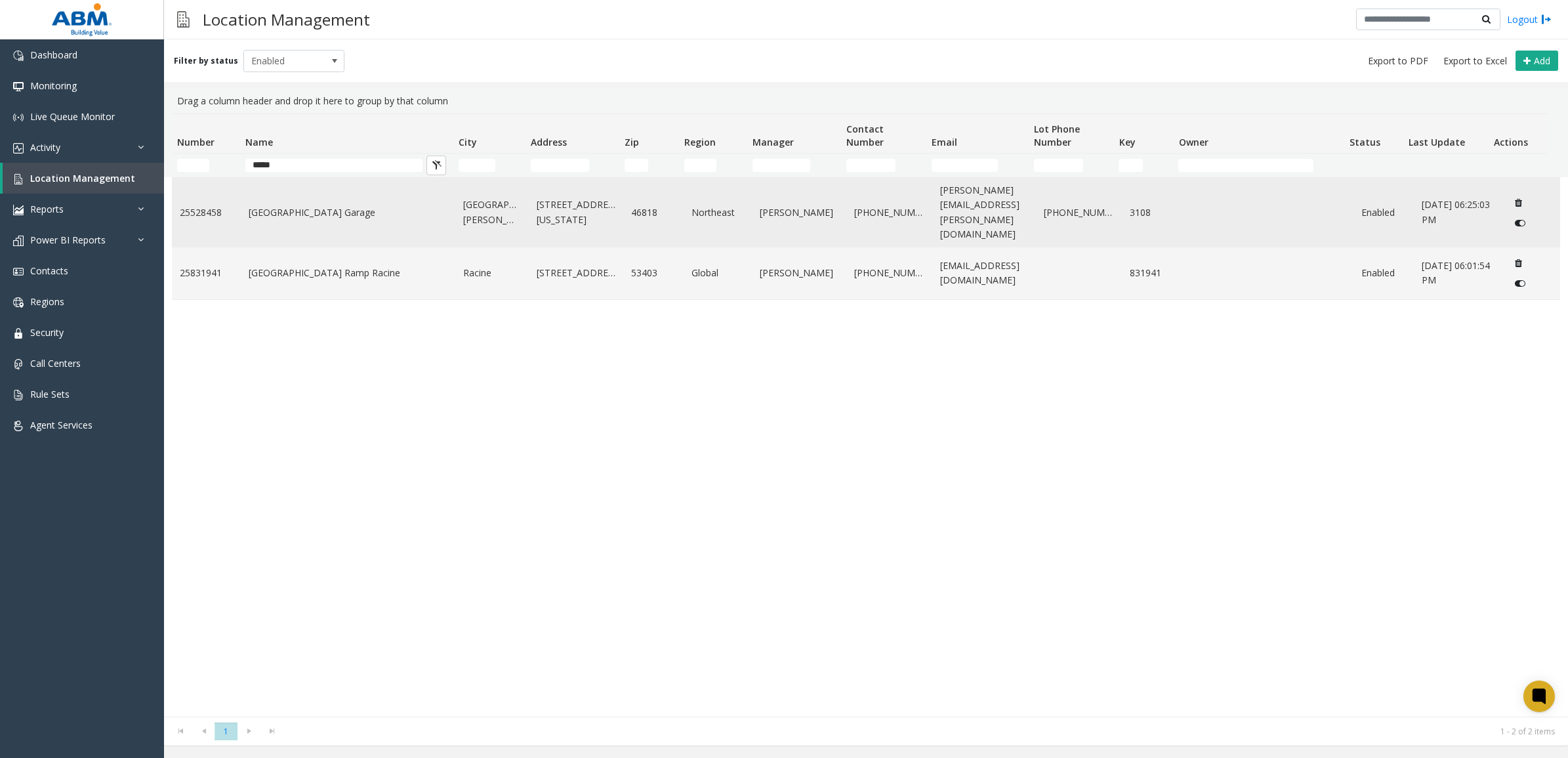
click at [357, 205] on link "[GEOGRAPHIC_DATA] Garage" at bounding box center [348, 212] width 199 height 14
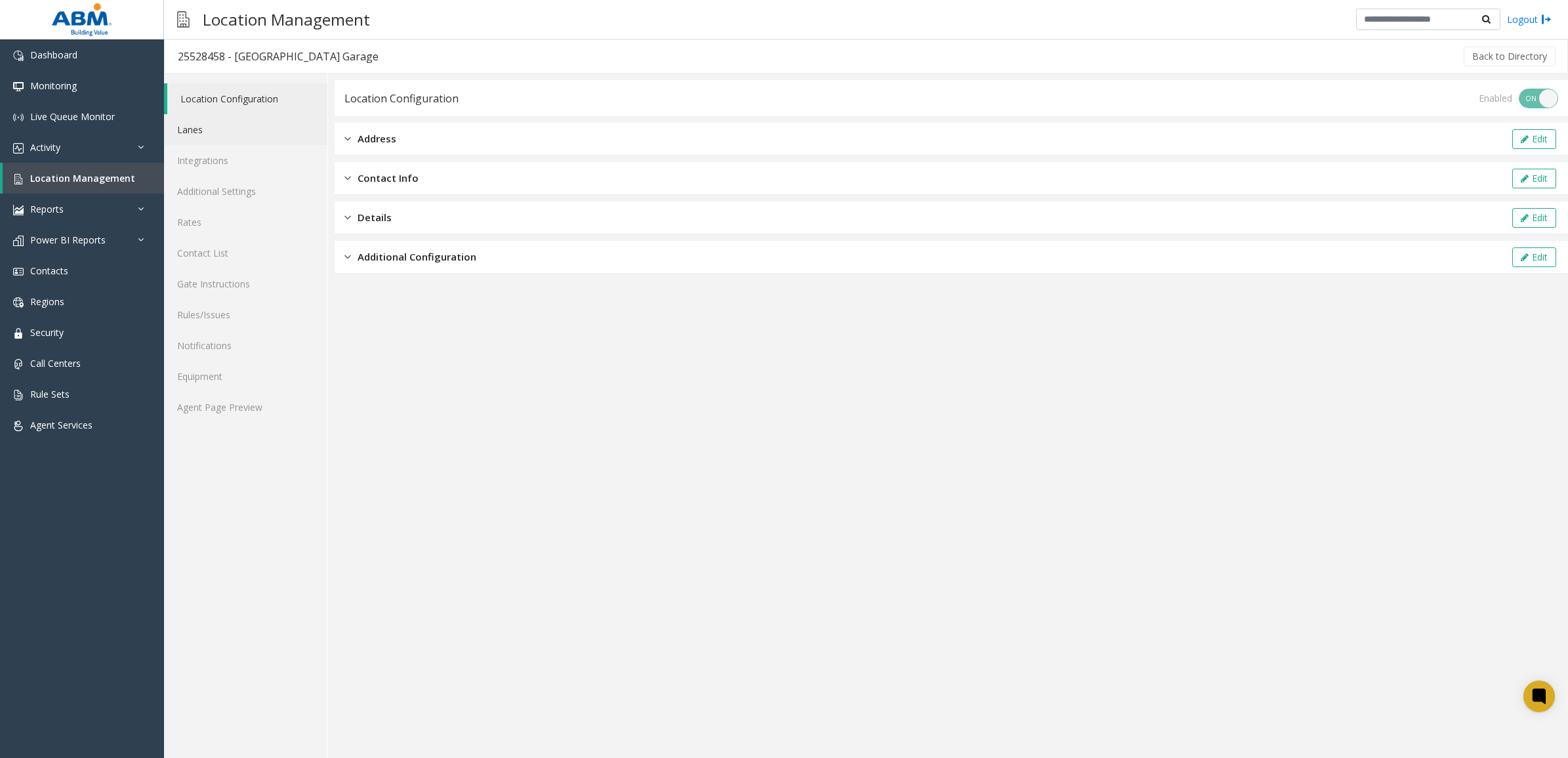
click at [218, 127] on link "Lanes" at bounding box center [245, 129] width 163 height 31
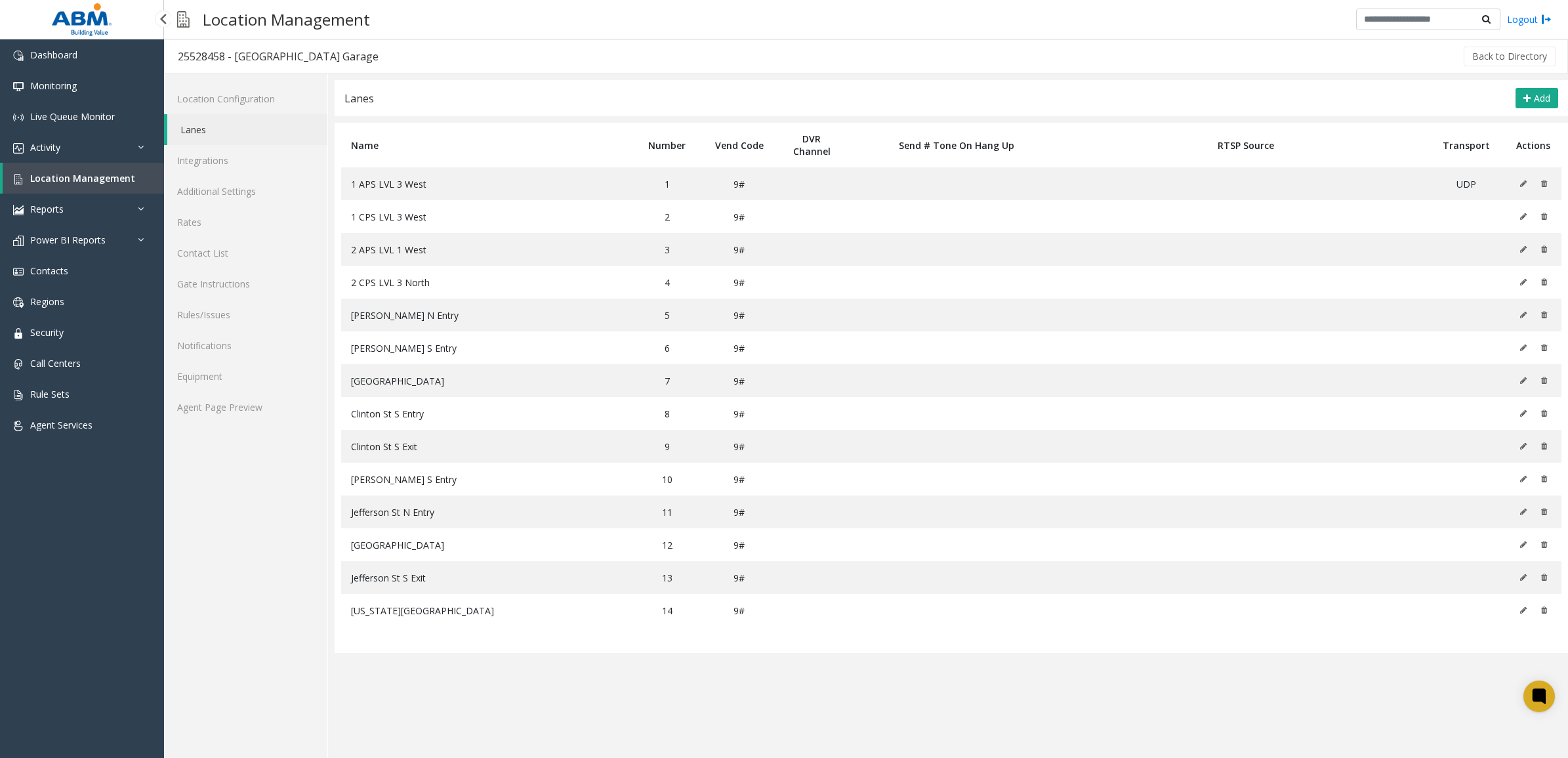
click at [106, 179] on span "Location Management" at bounding box center [83, 178] width 105 height 13
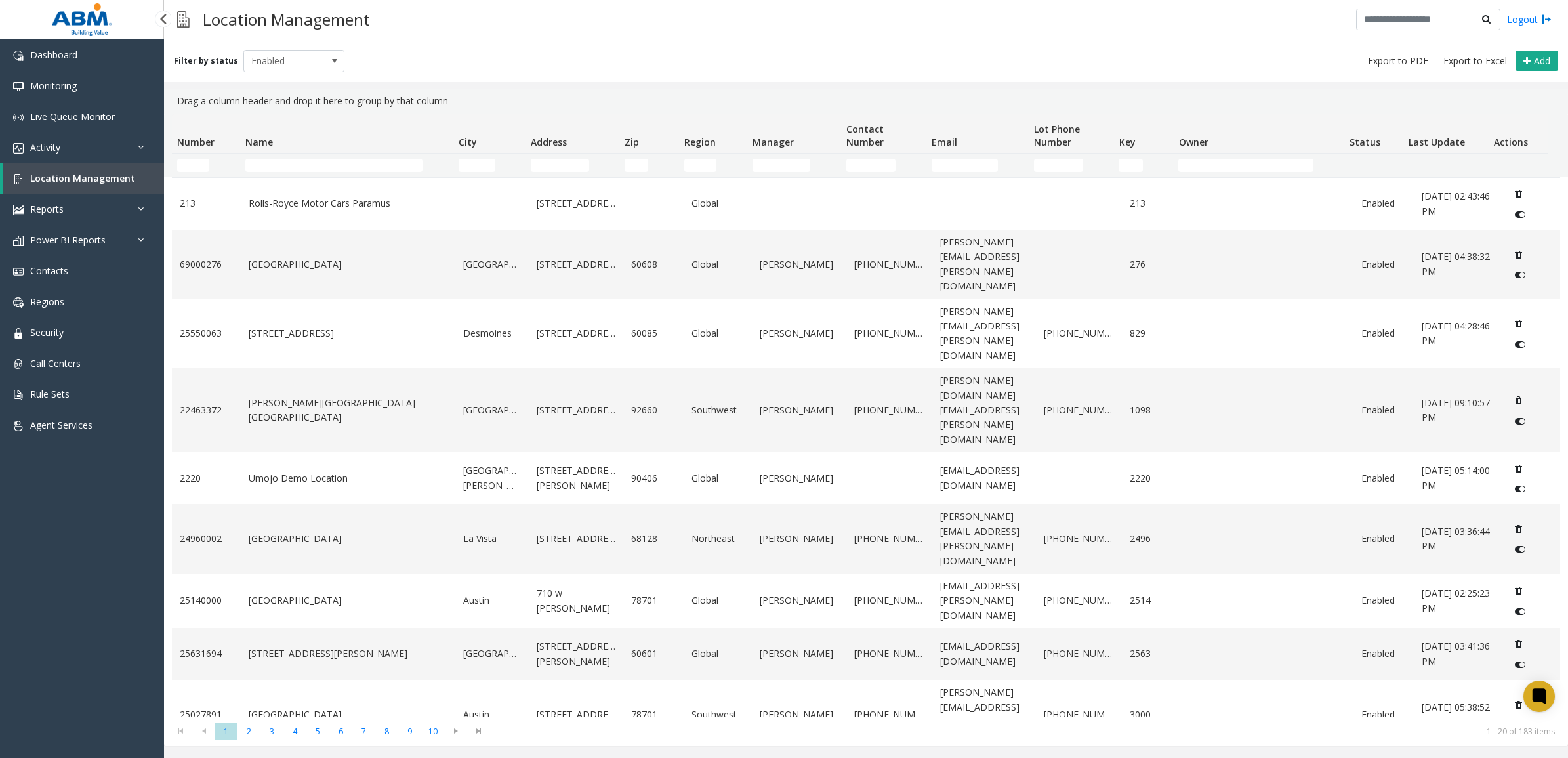
click at [87, 179] on span "Location Management" at bounding box center [83, 178] width 105 height 13
